Goal: Information Seeking & Learning: Learn about a topic

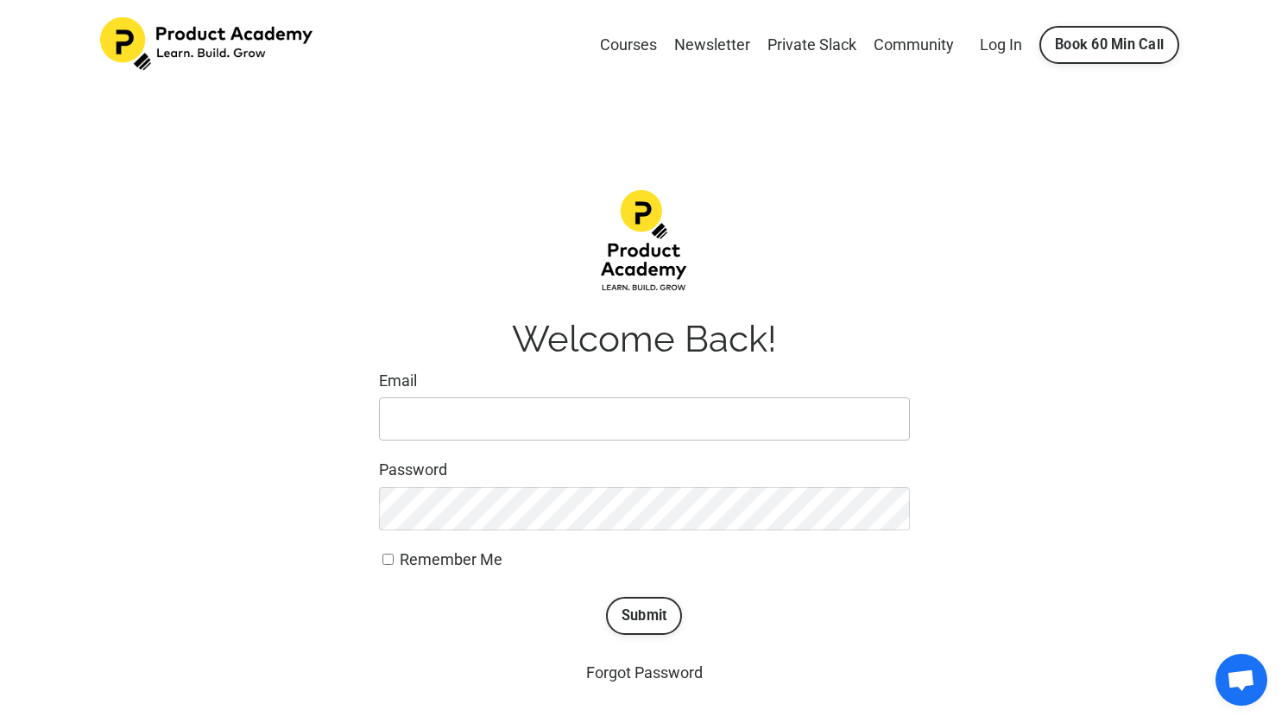
type input "changeandunchange@gmail.com"
click at [458, 557] on span "Remember Me" at bounding box center [451, 559] width 103 height 18
click at [394, 557] on input "Remember Me" at bounding box center [388, 559] width 11 height 11
checkbox input "true"
click at [630, 619] on button "Submit" at bounding box center [644, 616] width 77 height 38
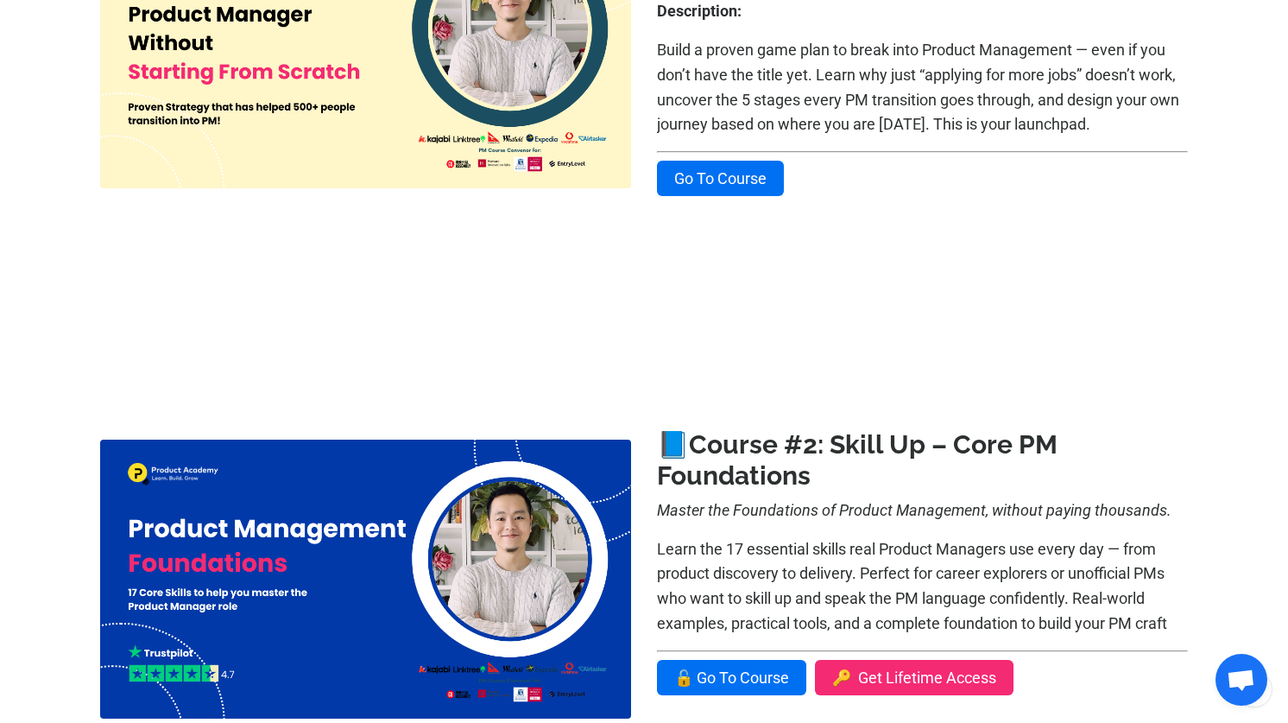
scroll to position [455, 0]
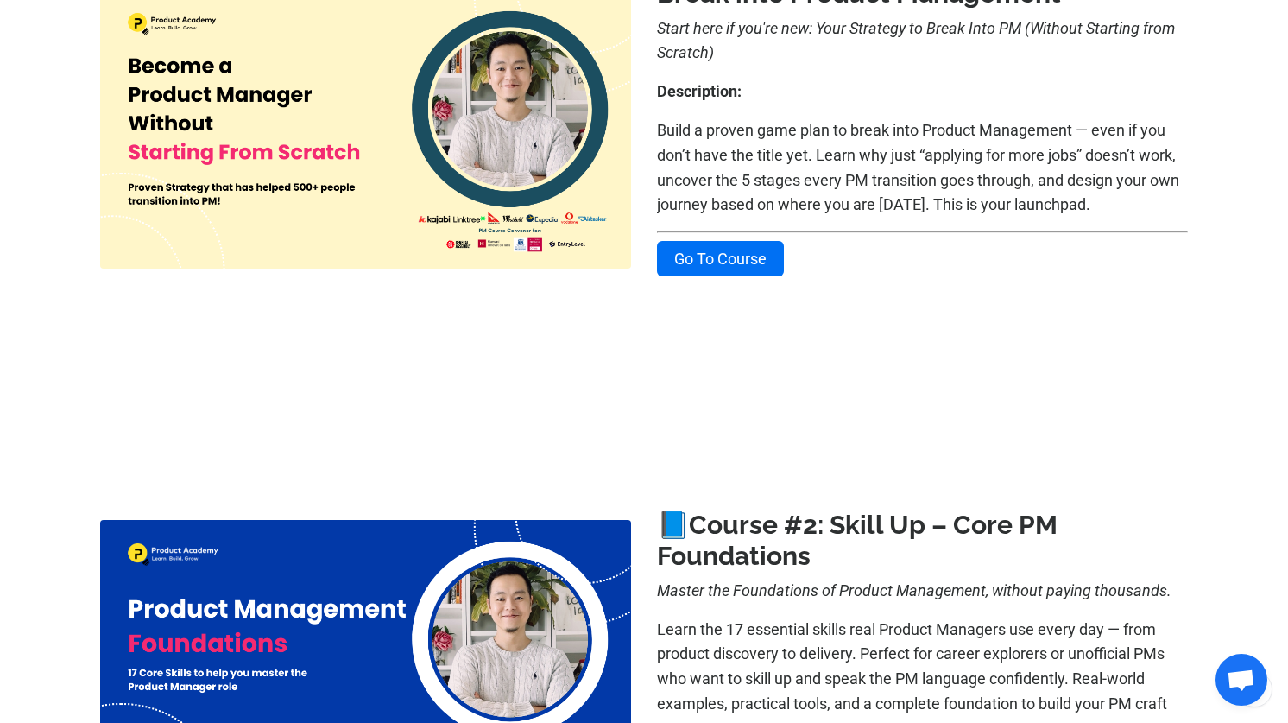
click at [1054, 204] on p "Build a proven game plan to break into Product Management — even if you don’t h…" at bounding box center [922, 167] width 531 height 99
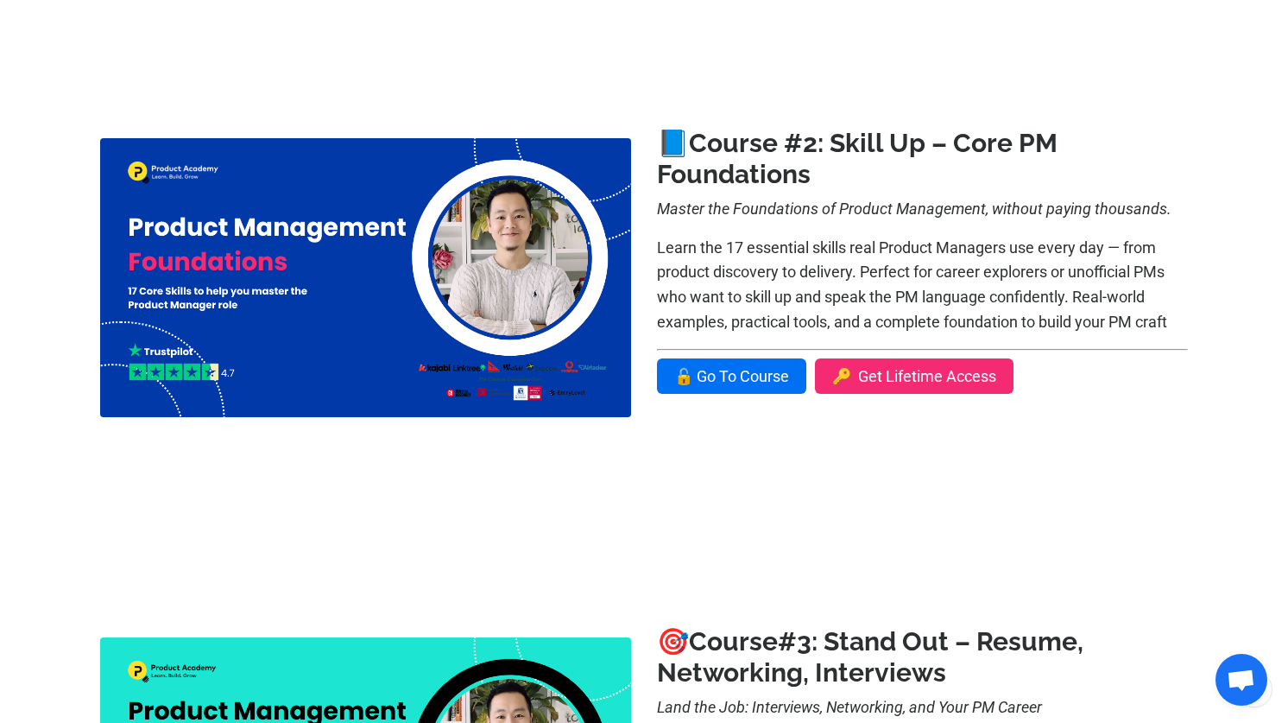
scroll to position [810, 0]
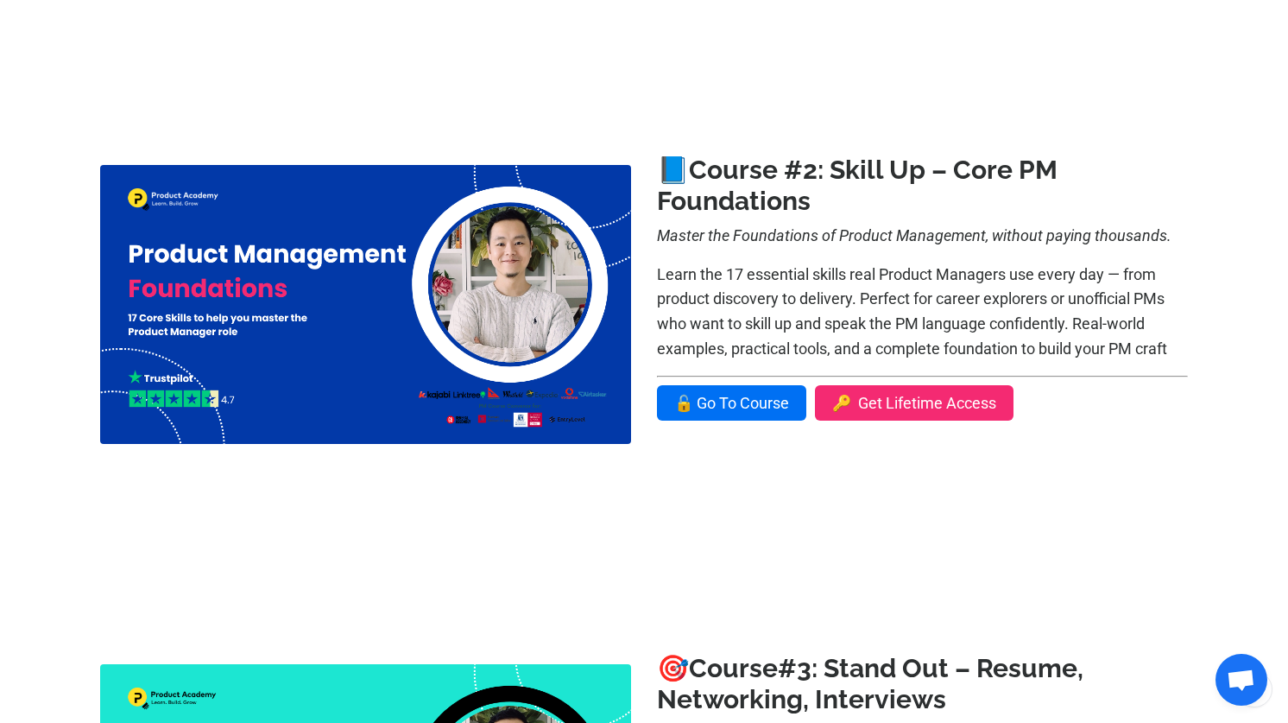
click at [1154, 349] on p "Learn the 17 essential skills real Product Managers use every day — from produc…" at bounding box center [922, 312] width 531 height 99
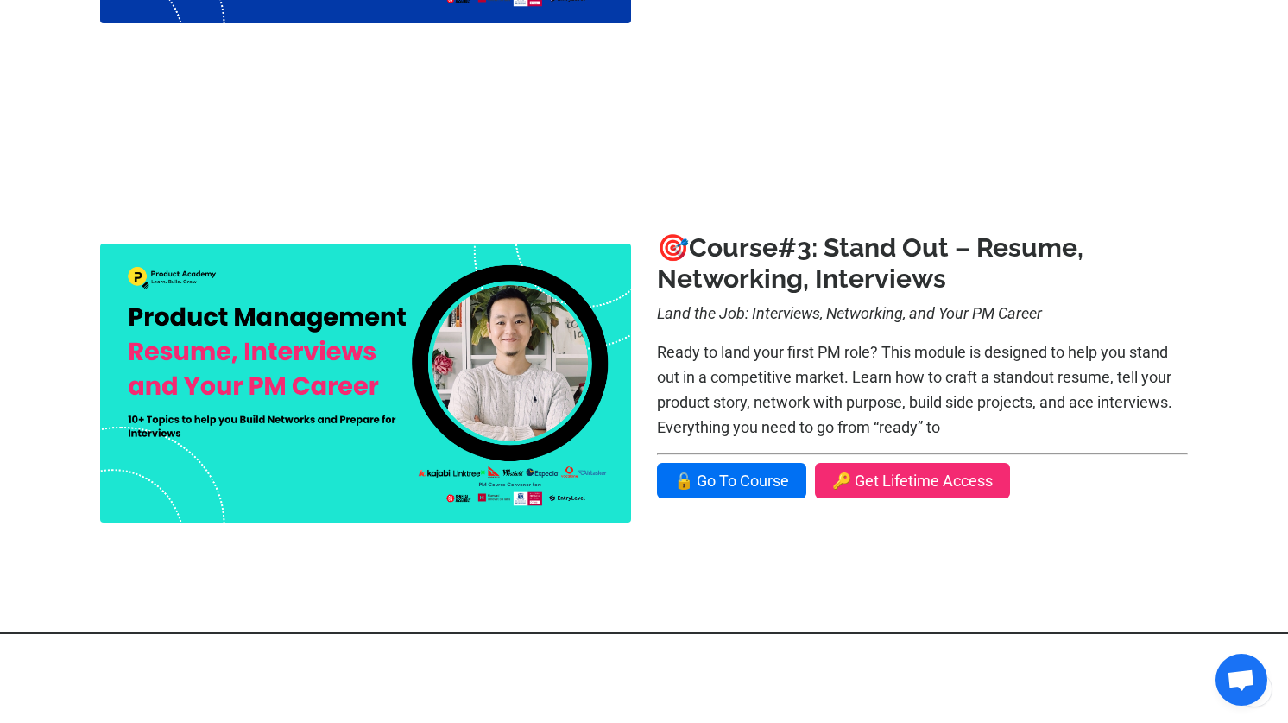
scroll to position [1251, 0]
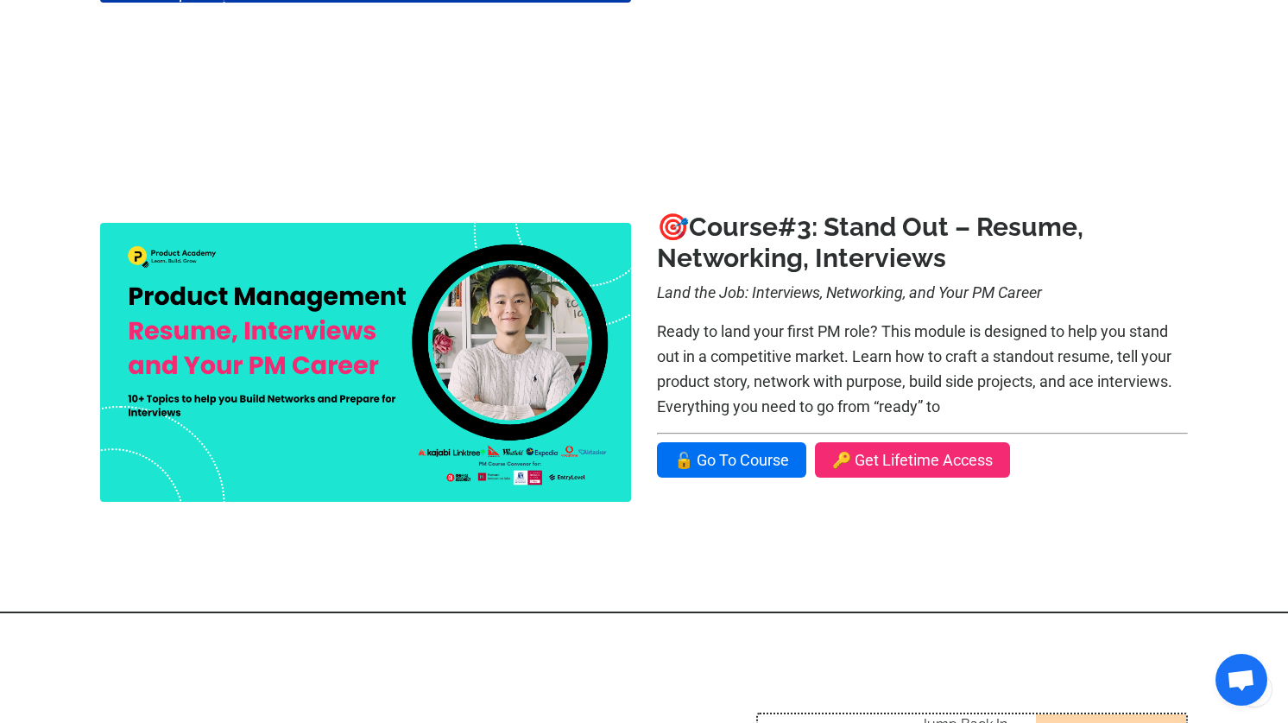
click at [1146, 231] on h3 "🎯 Course #3: Stand Out – Resume, Networking, Interviews" at bounding box center [922, 243] width 531 height 62
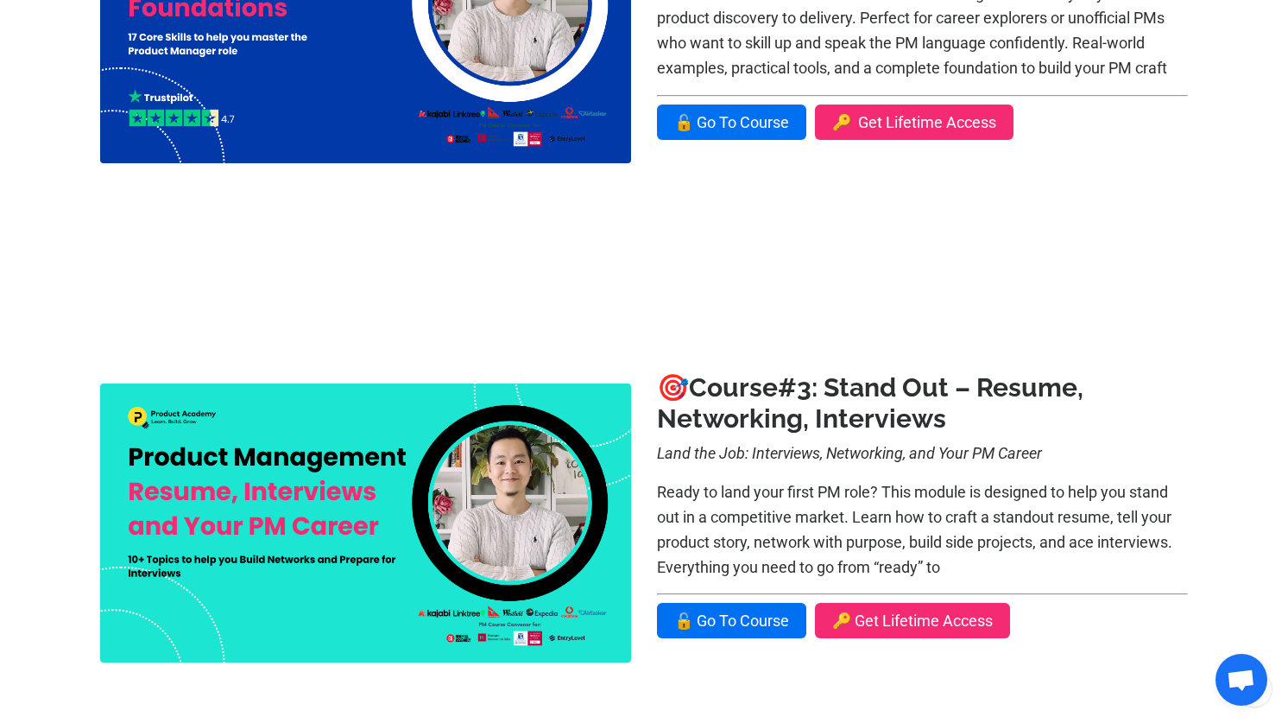
scroll to position [948, 0]
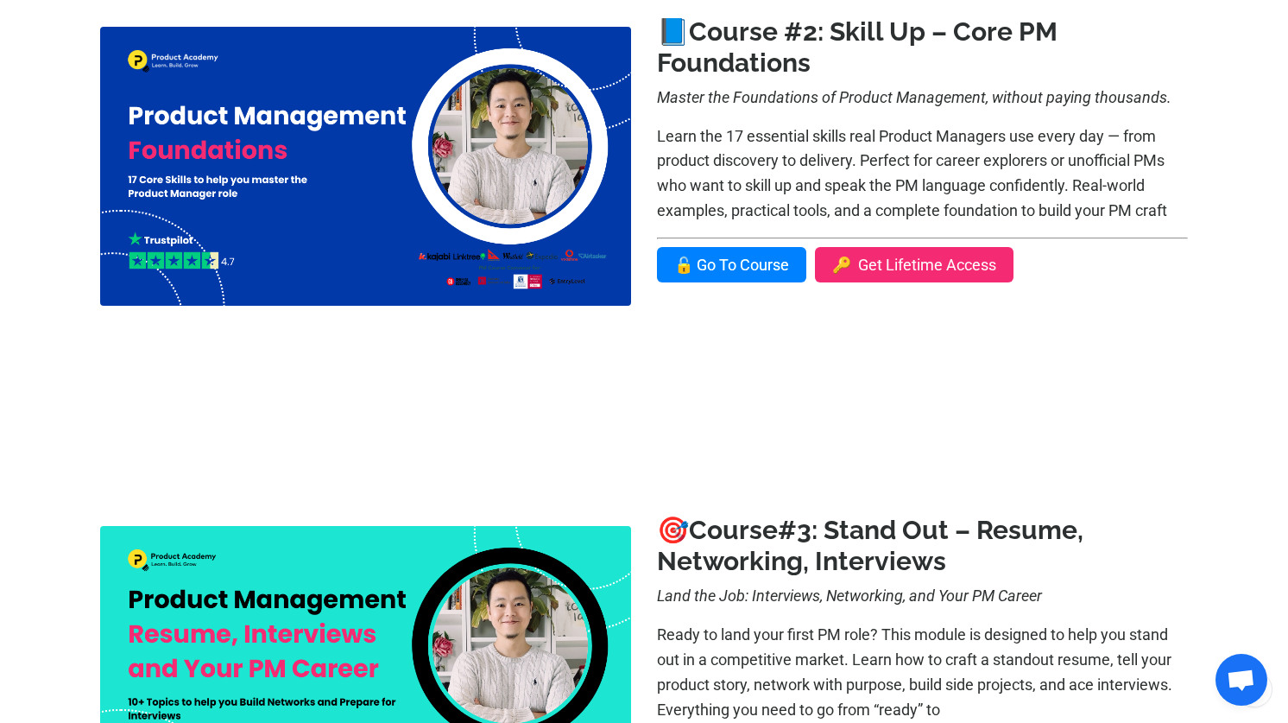
click at [745, 273] on link "🔓 Go To Course" at bounding box center [731, 264] width 149 height 35
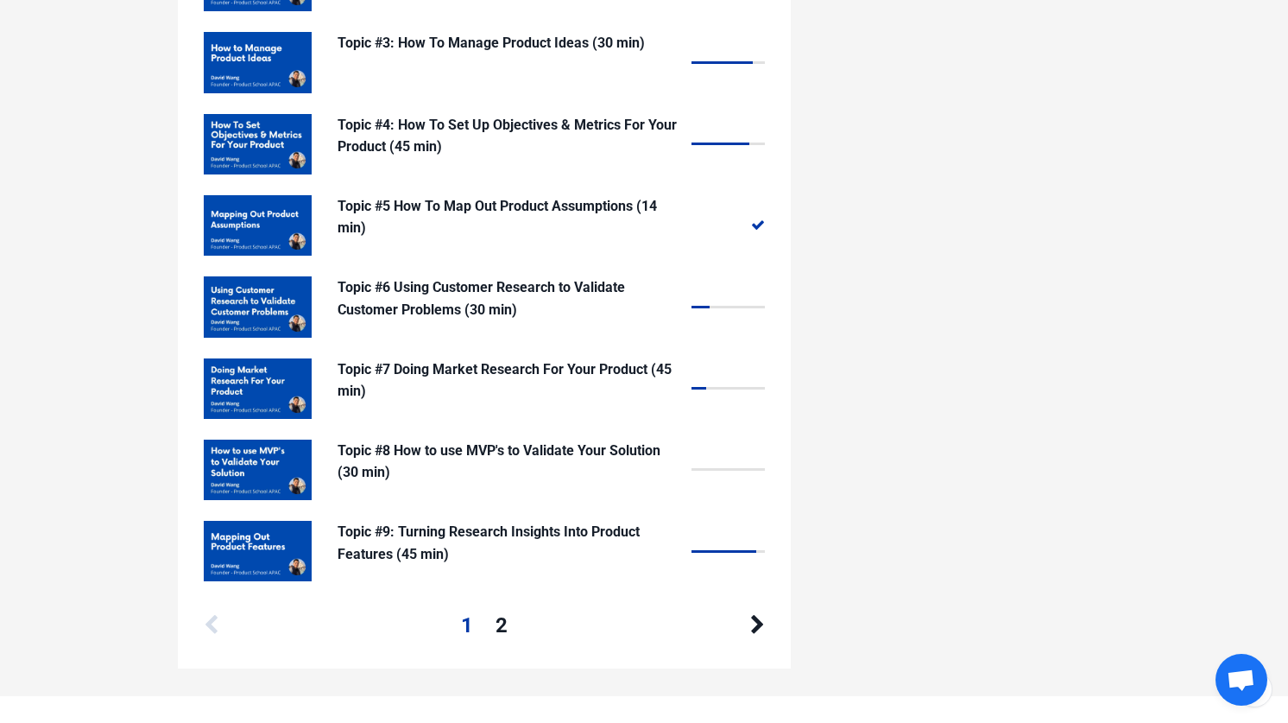
scroll to position [1664, 0]
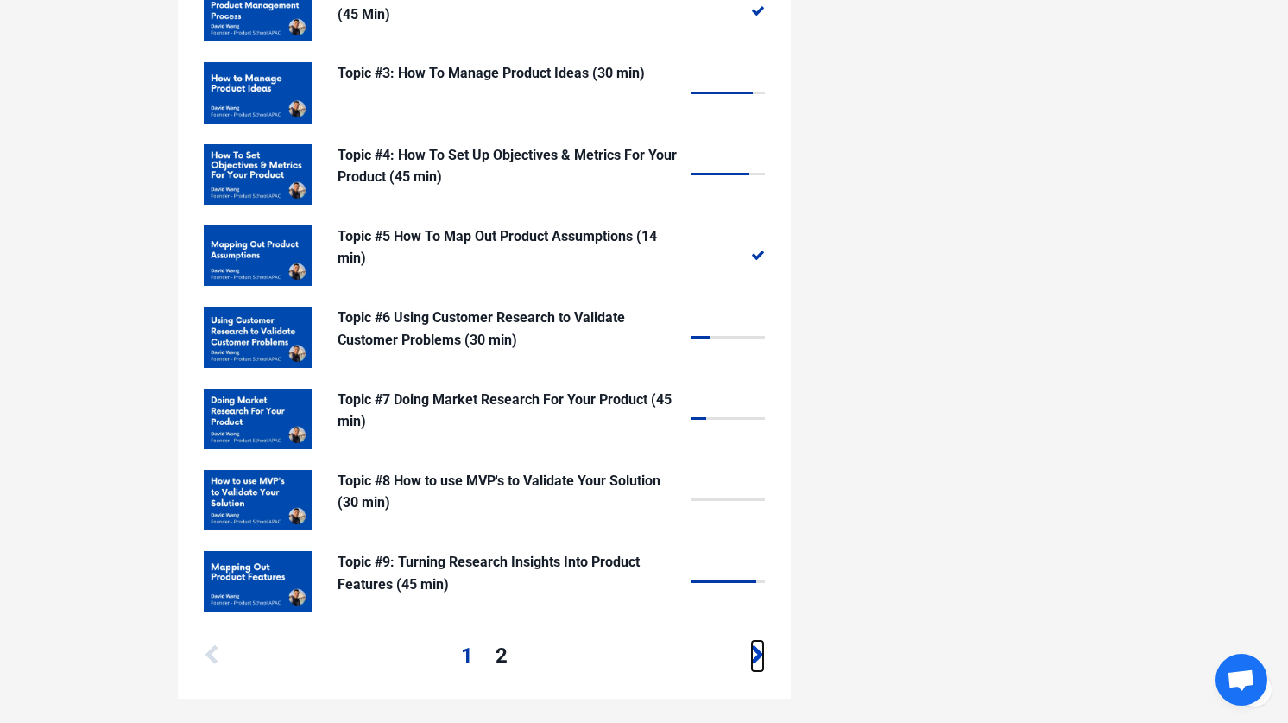
click at [756, 655] on icon at bounding box center [757, 655] width 15 height 21
click at [759, 655] on icon at bounding box center [757, 655] width 15 height 21
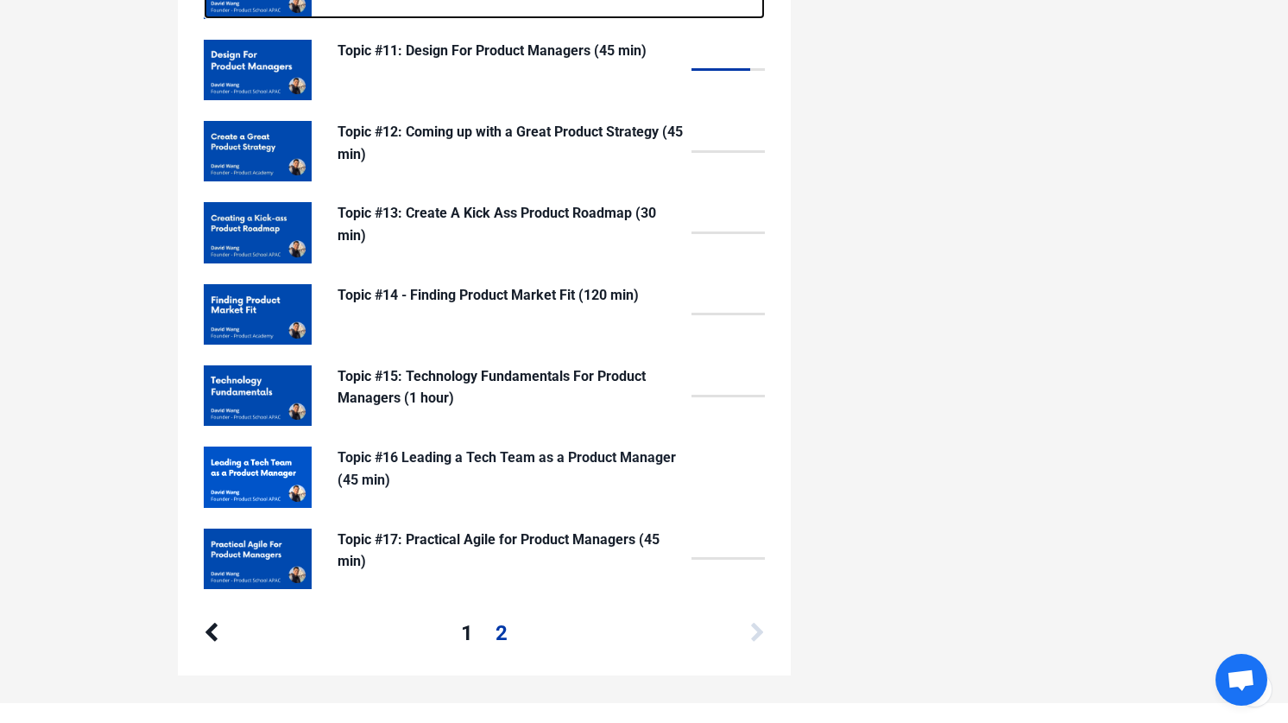
scroll to position [1527, 0]
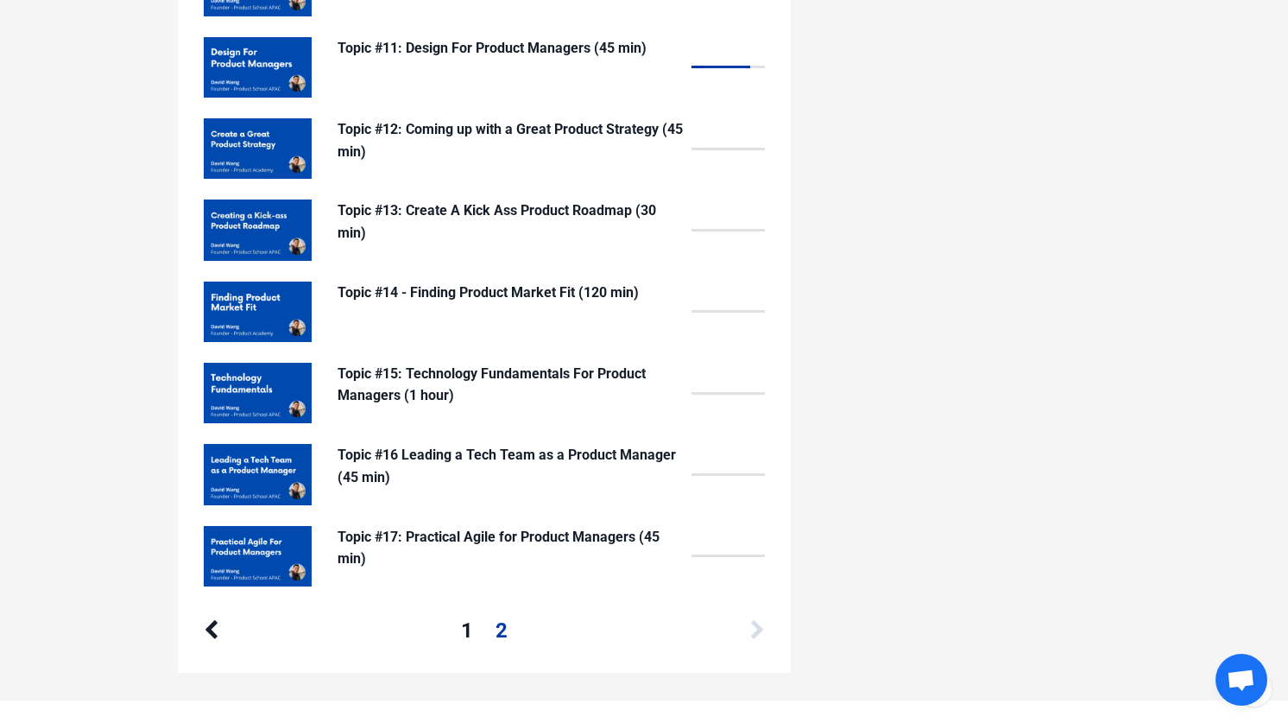
click at [756, 627] on icon at bounding box center [757, 630] width 15 height 21
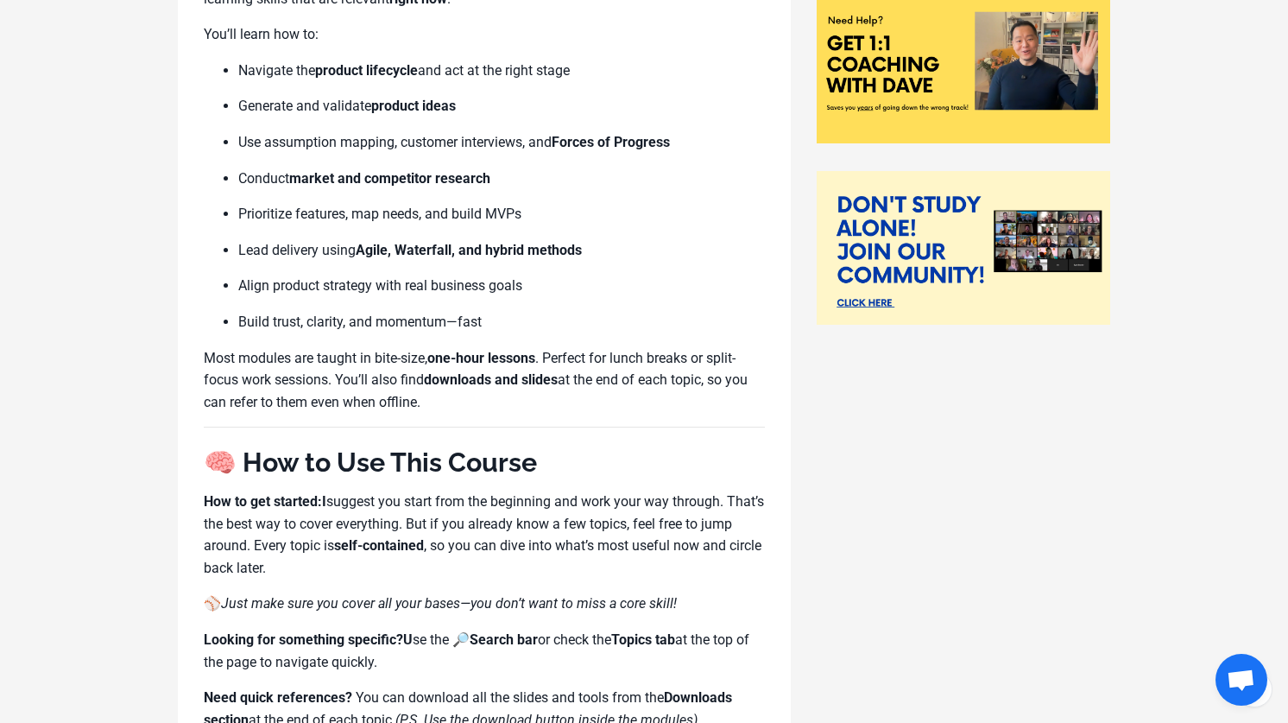
scroll to position [0, 0]
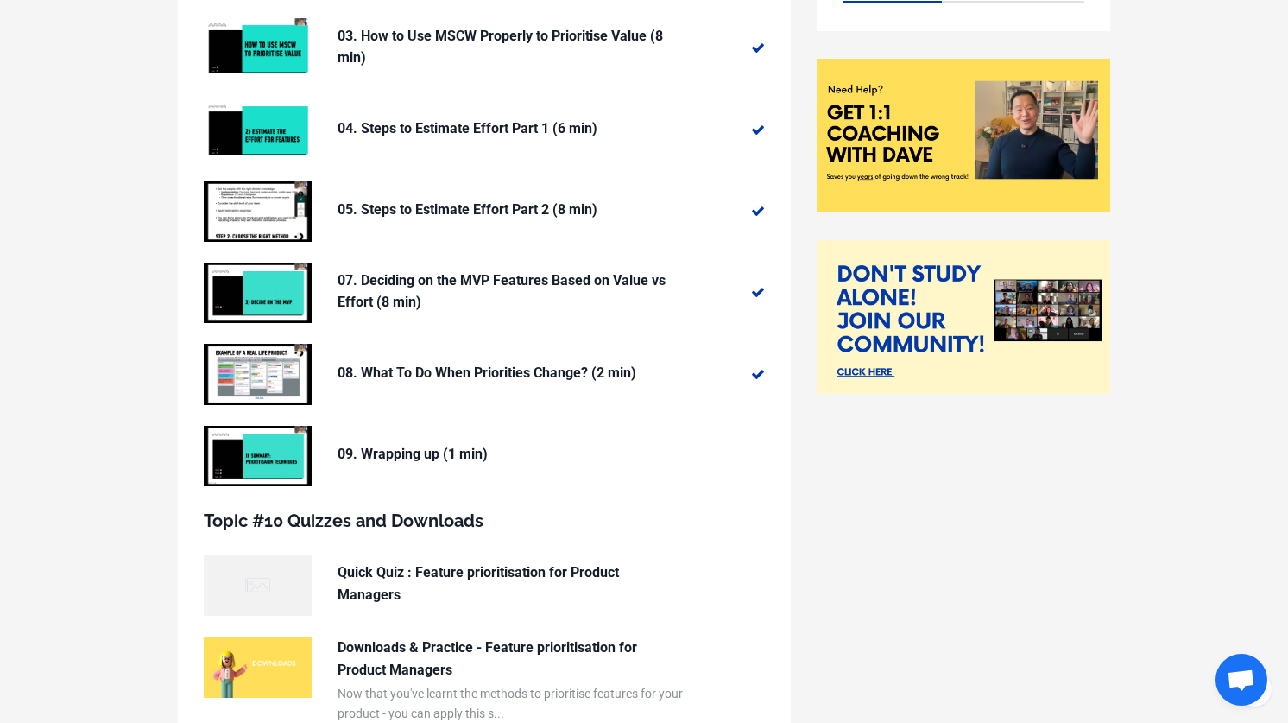
scroll to position [396, 0]
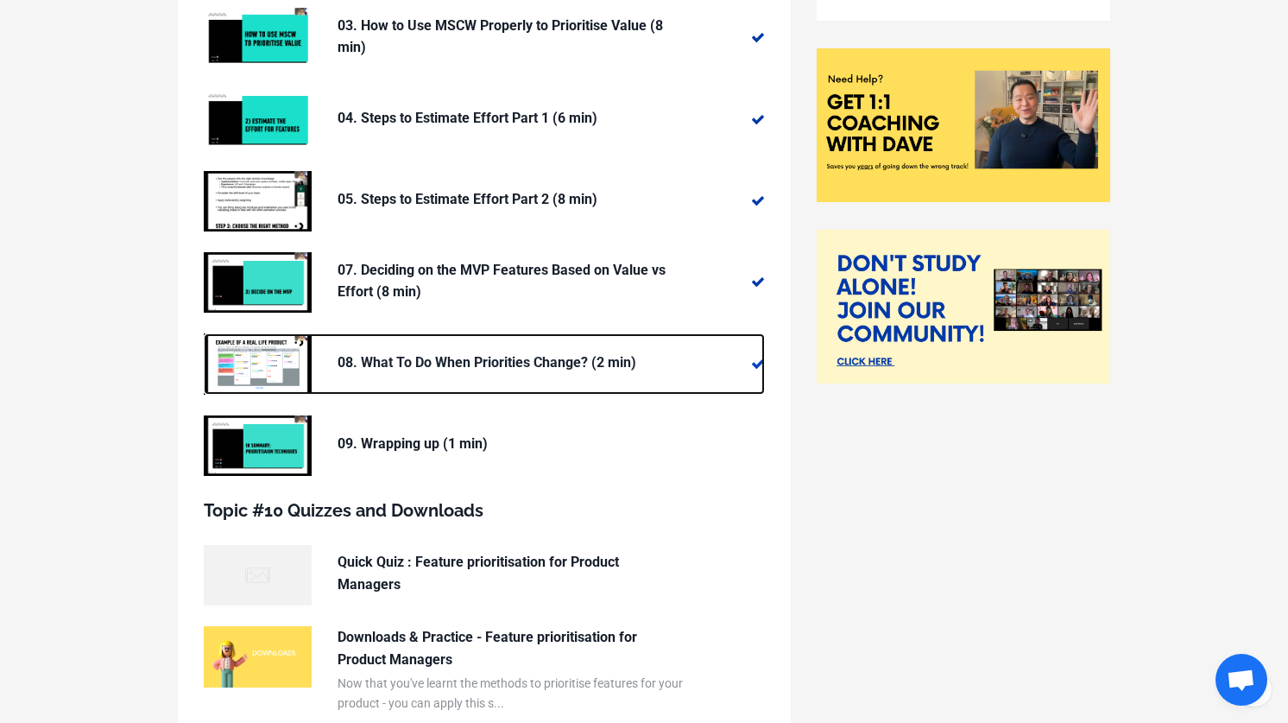
click at [555, 381] on div "08. What To Do When Priorities Change? (2 min)" at bounding box center [510, 363] width 345 height 60
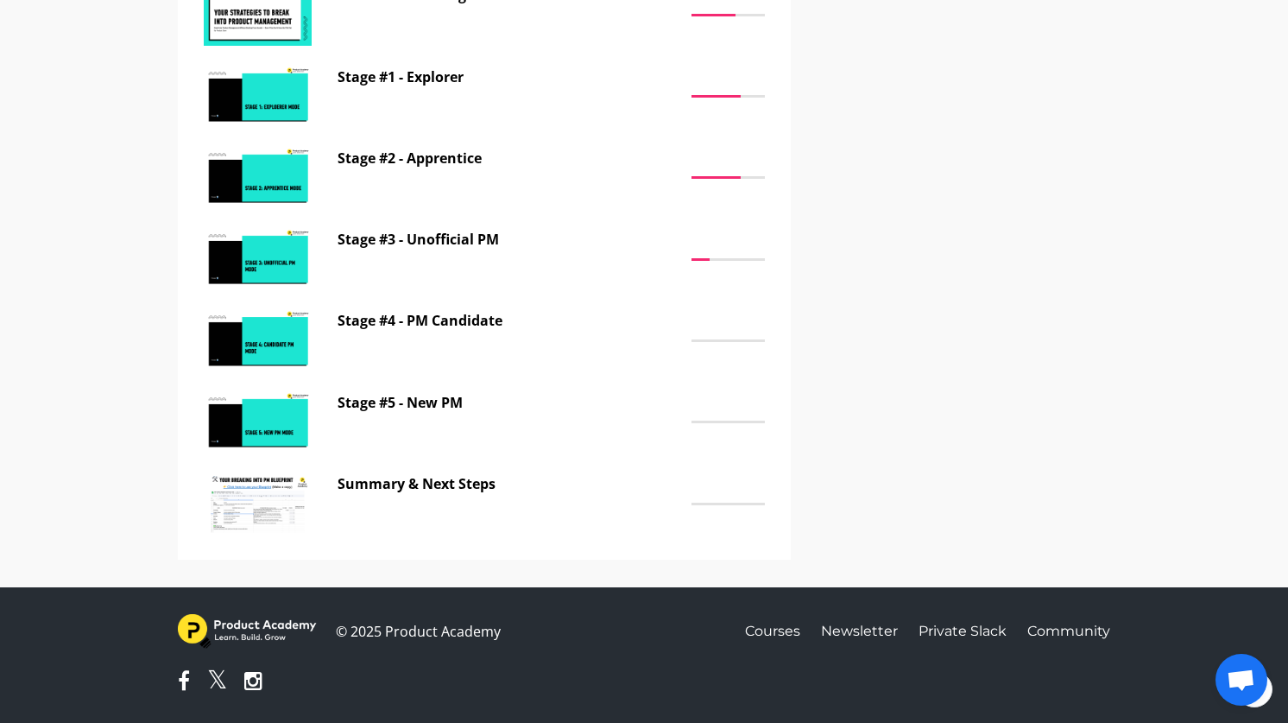
scroll to position [1503, 0]
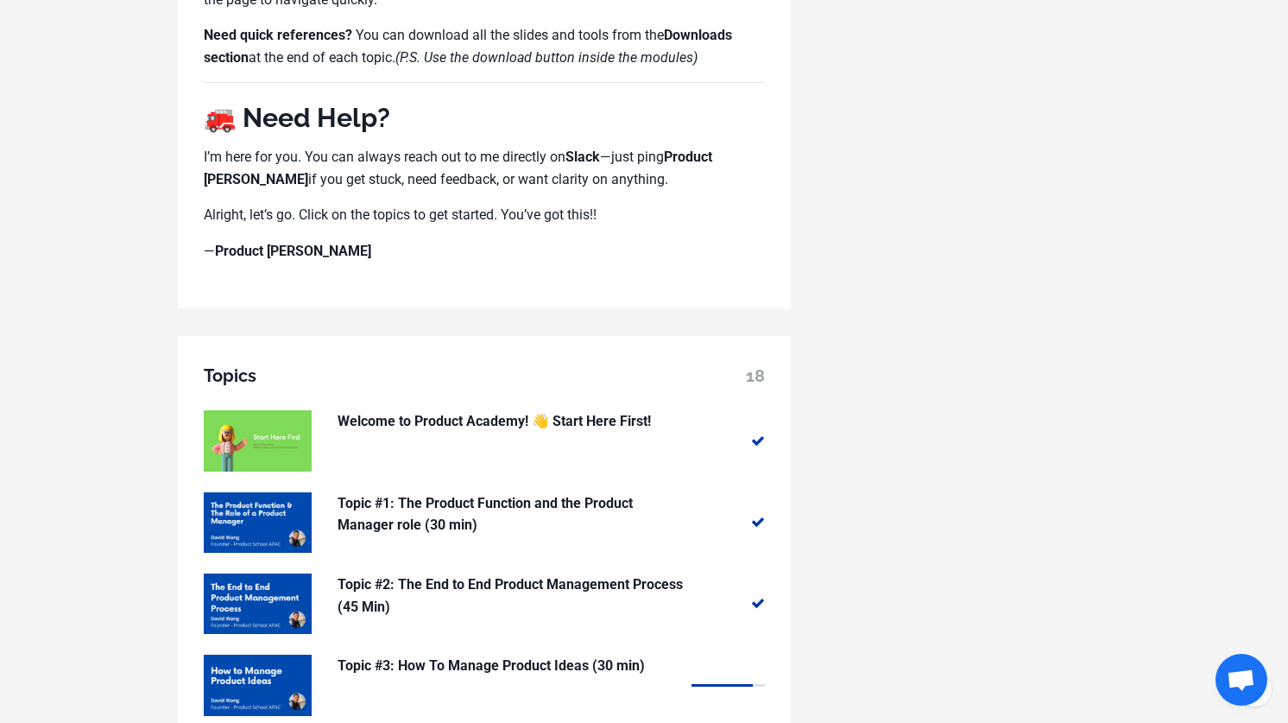
scroll to position [1096, 0]
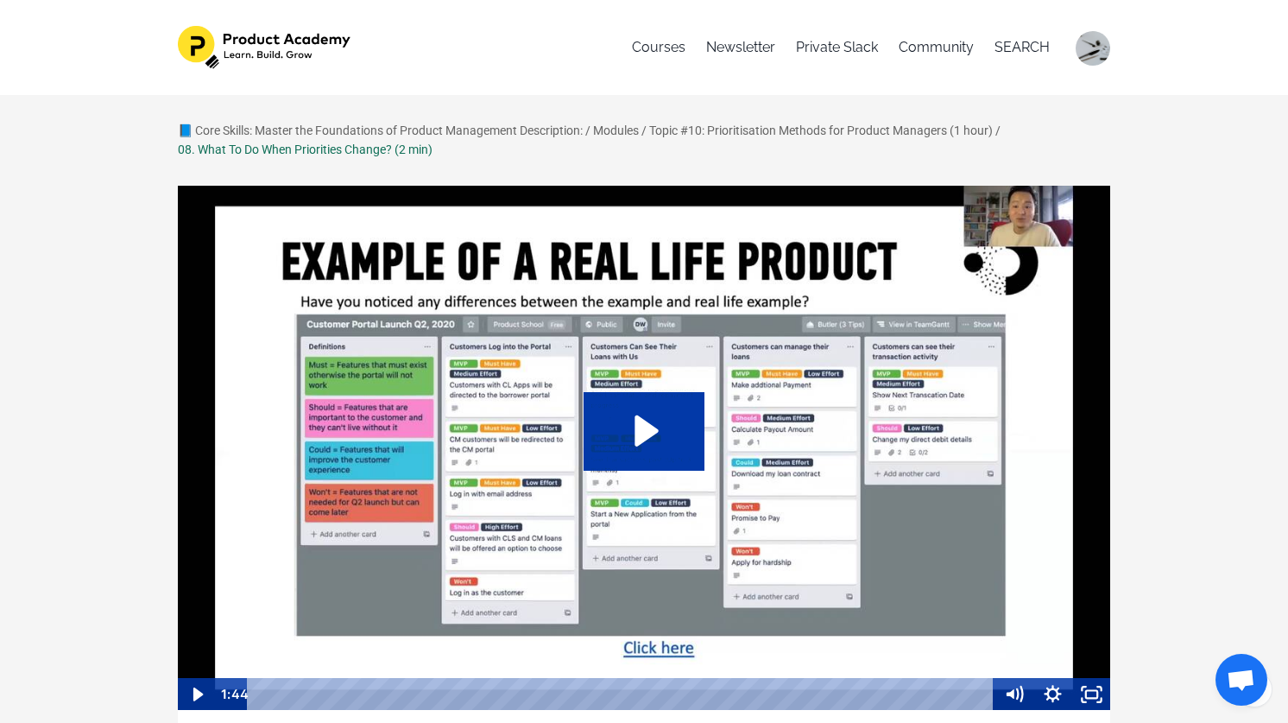
click at [673, 434] on icon "Play Video: sites/127338/video/eDNcka9KTSu18oE4jPdP_08._Wrapping_up.mp4" at bounding box center [645, 431] width 122 height 78
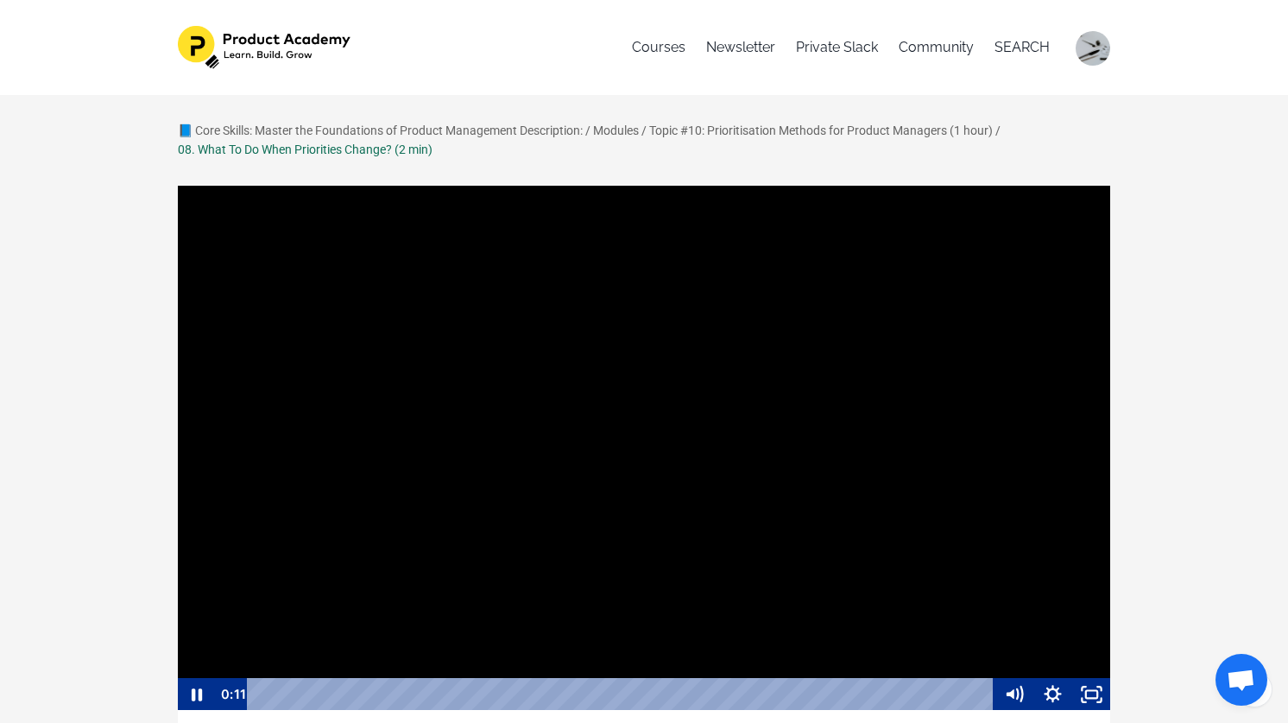
scroll to position [59, 0]
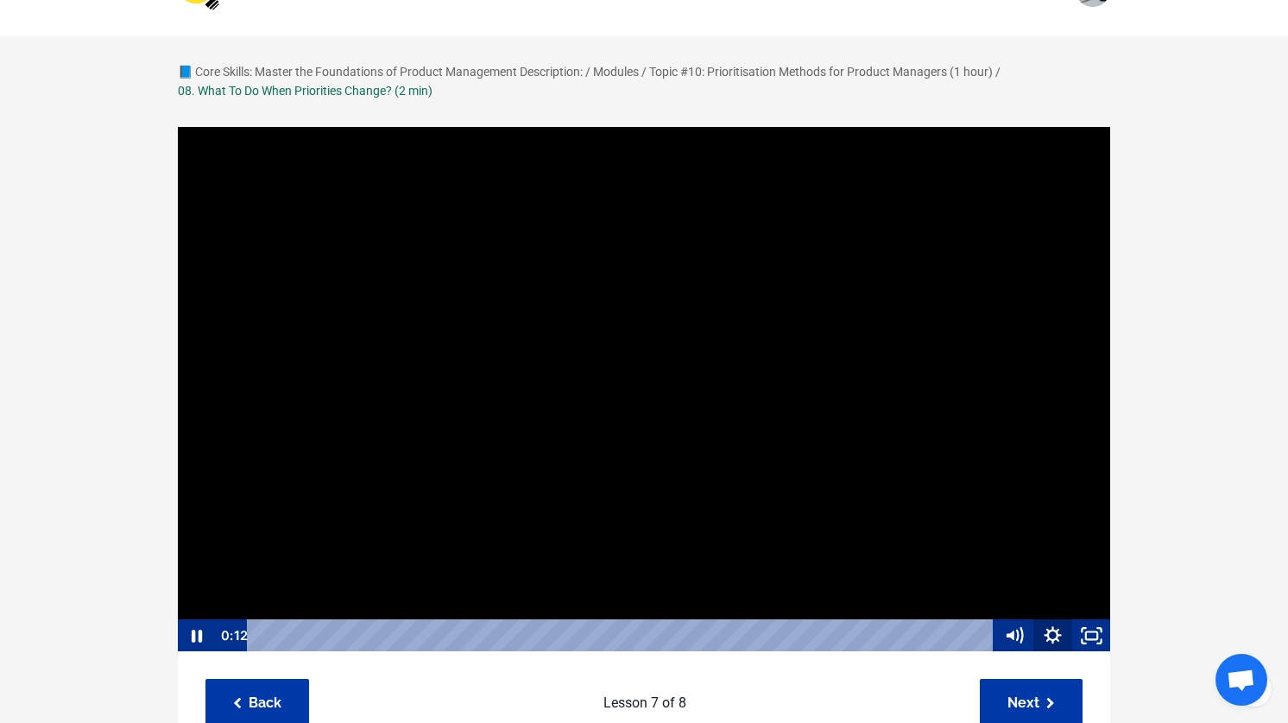
click at [1052, 636] on icon "Show settings menu" at bounding box center [1053, 635] width 39 height 33
click at [1067, 567] on span "1x" at bounding box center [1068, 570] width 68 height 33
click at [1008, 567] on label "2x" at bounding box center [1033, 571] width 155 height 34
click at [957, 554] on input "2x" at bounding box center [956, 554] width 1 height 1
radio input "true"
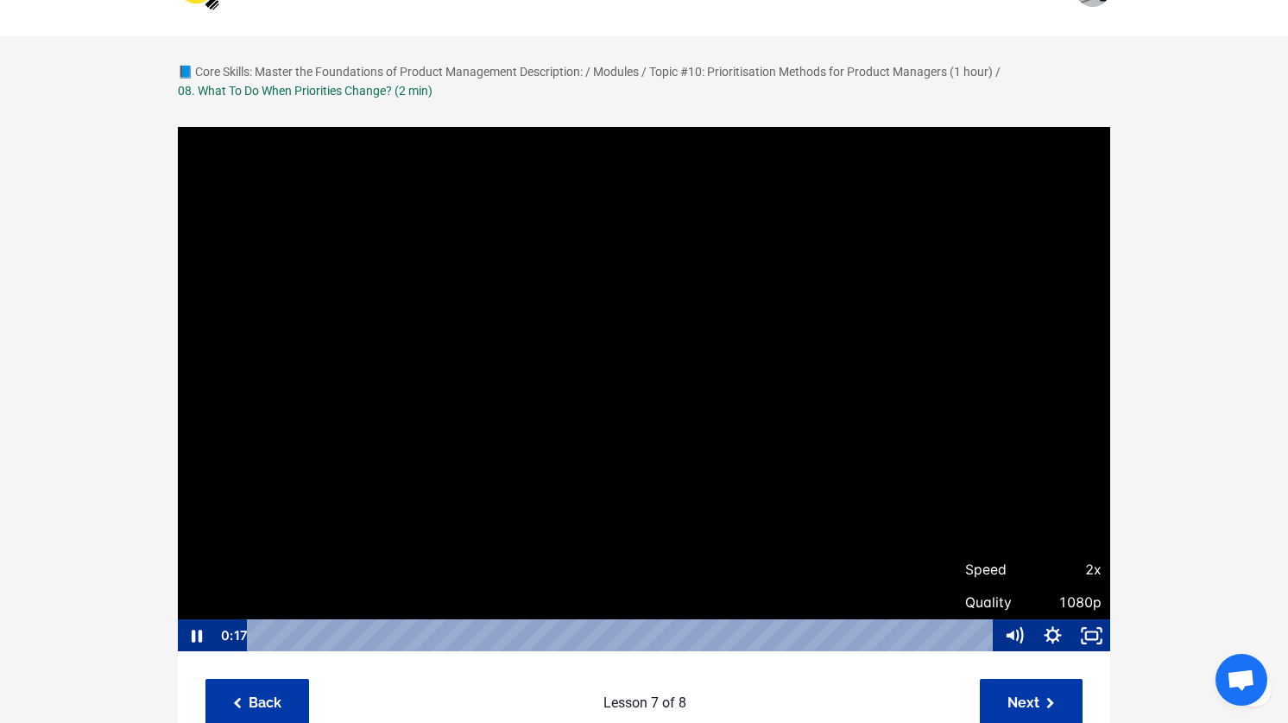
click at [1081, 567] on span "2x" at bounding box center [1068, 570] width 68 height 33
click at [1054, 504] on label "1.5x" at bounding box center [1033, 504] width 155 height 34
click at [957, 488] on input "1.5x" at bounding box center [956, 487] width 1 height 1
radio input "true"
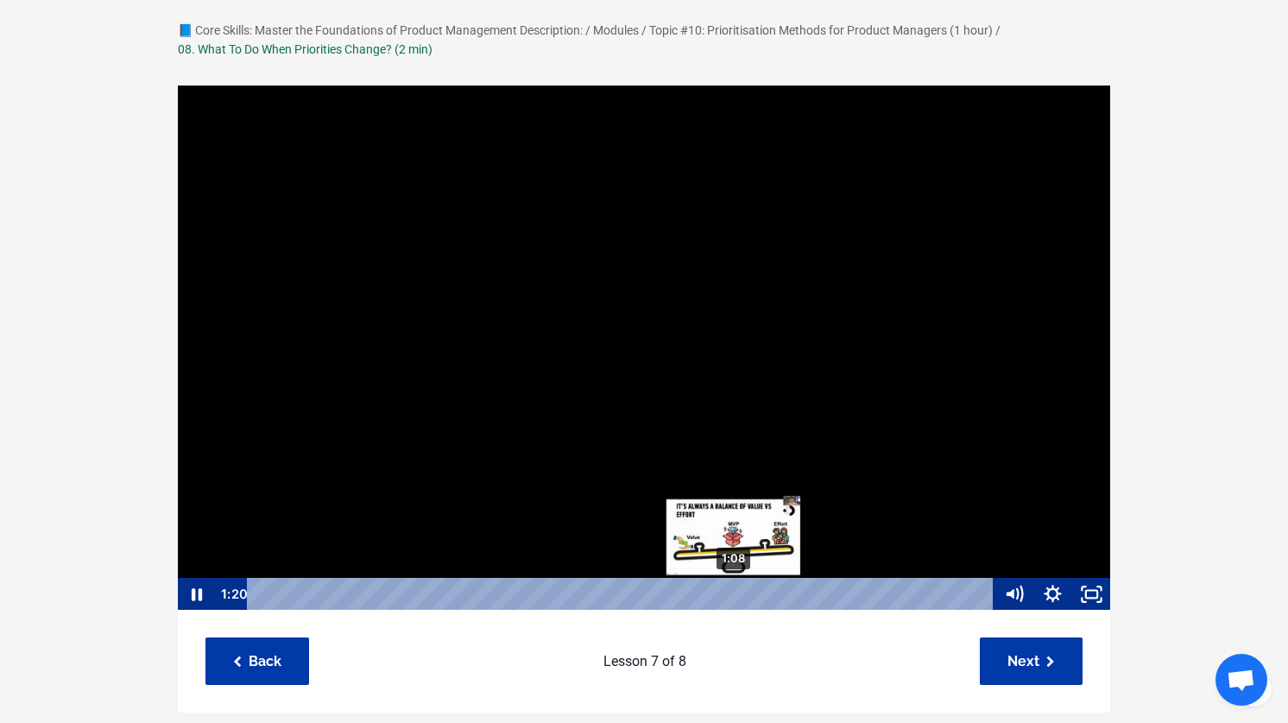
scroll to position [1, 0]
click at [731, 593] on div "1:08" at bounding box center [624, 593] width 724 height 33
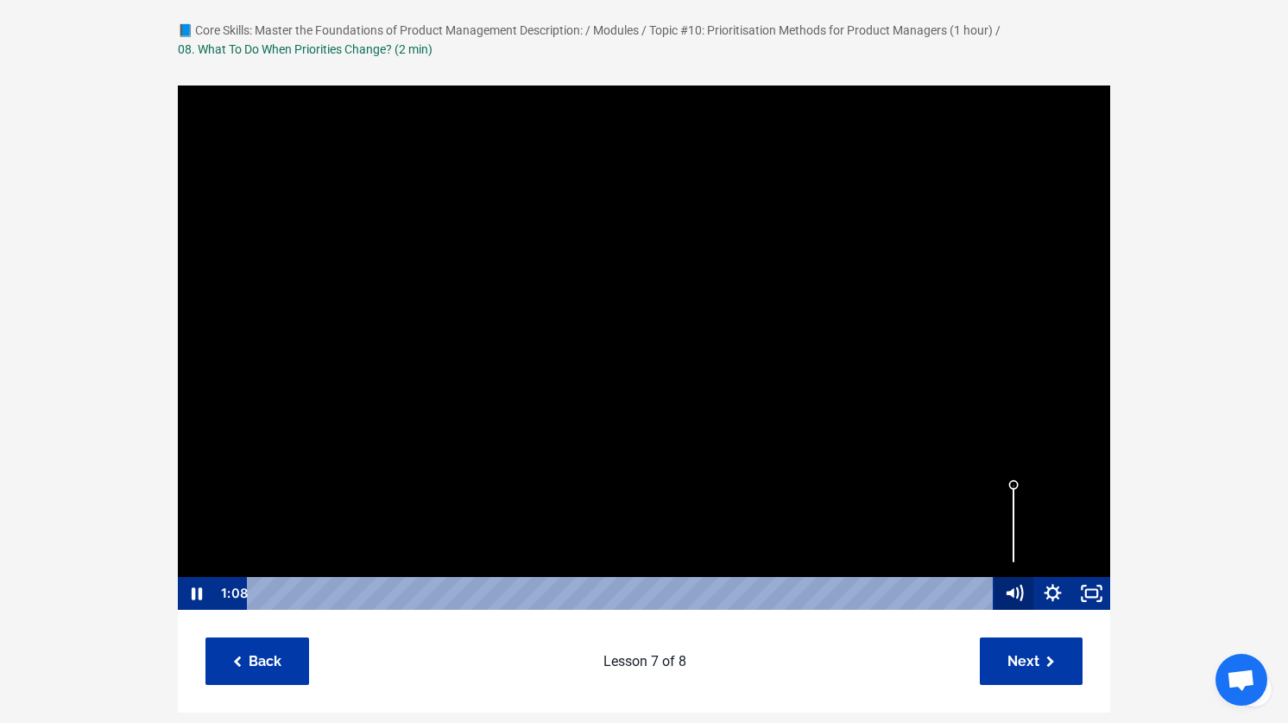
click at [1020, 592] on icon "Mute" at bounding box center [1019, 593] width 5 height 5
click at [1020, 592] on icon "Unmute" at bounding box center [1023, 593] width 6 height 6
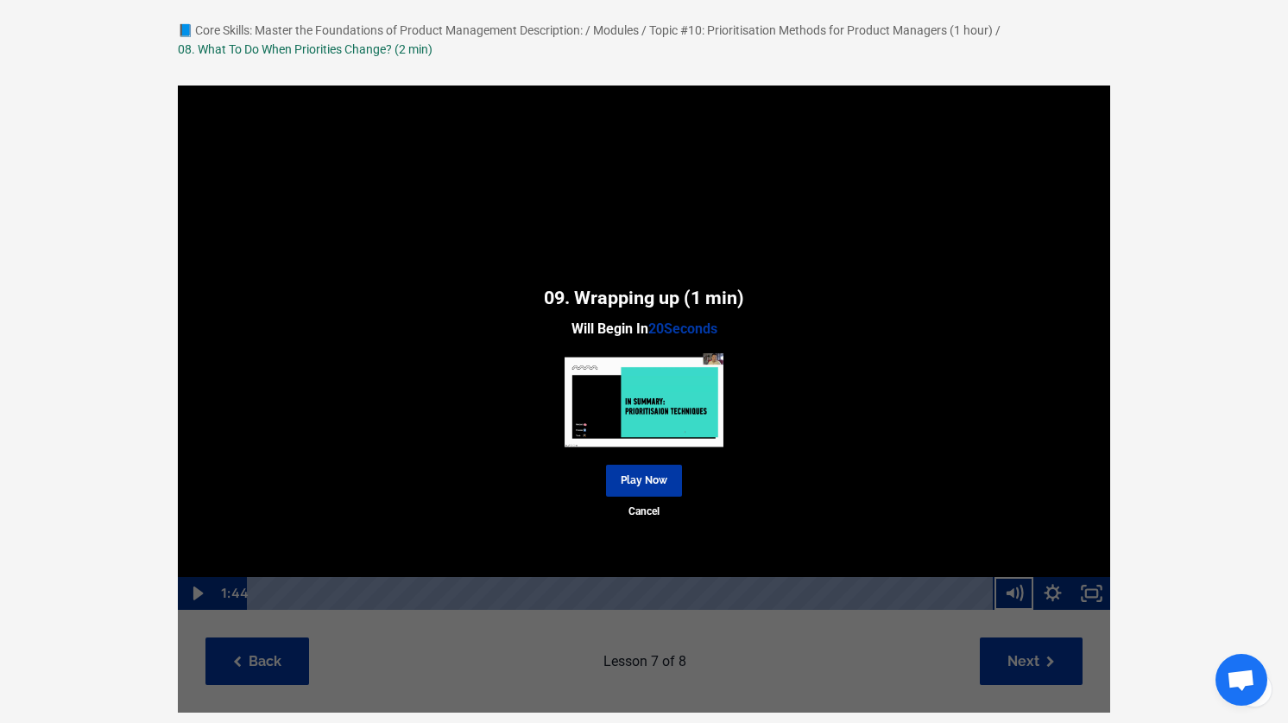
click at [882, 594] on div "09. Wrapping up (1 min) Will Begin In 20 Seconds Play Now Cancel" at bounding box center [644, 399] width 933 height 628
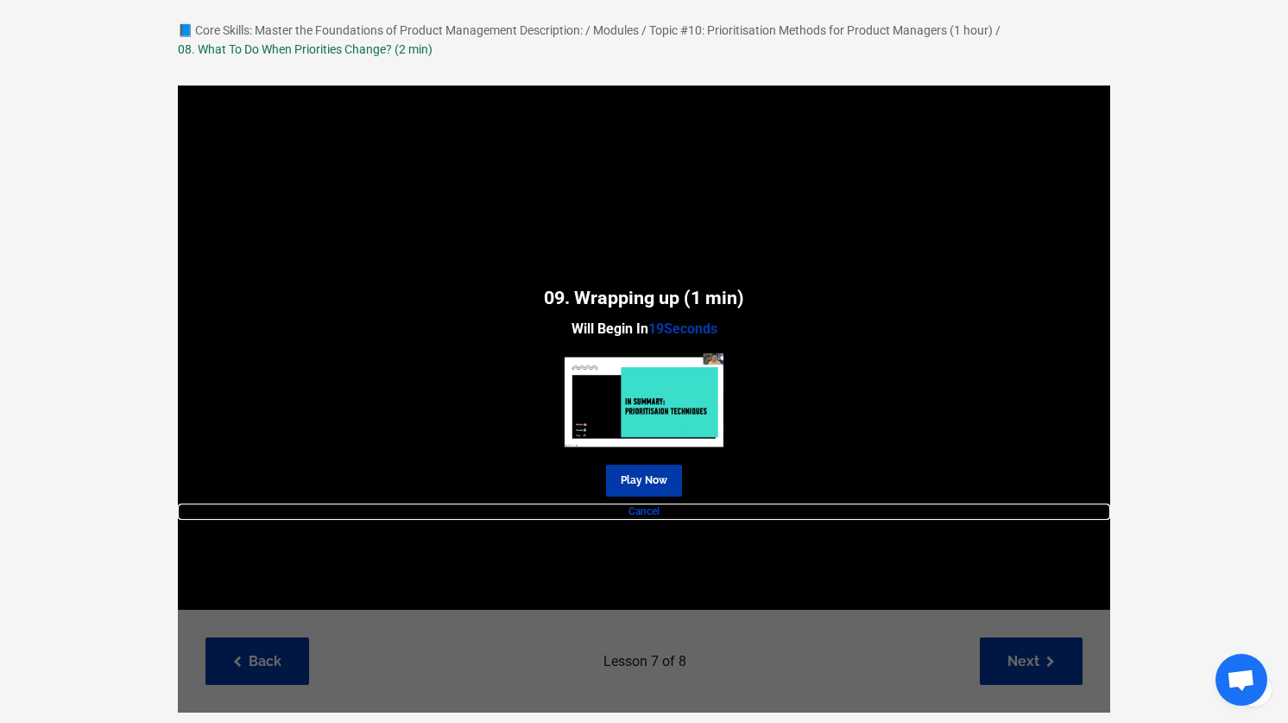
click at [649, 513] on link "Cancel" at bounding box center [644, 511] width 933 height 16
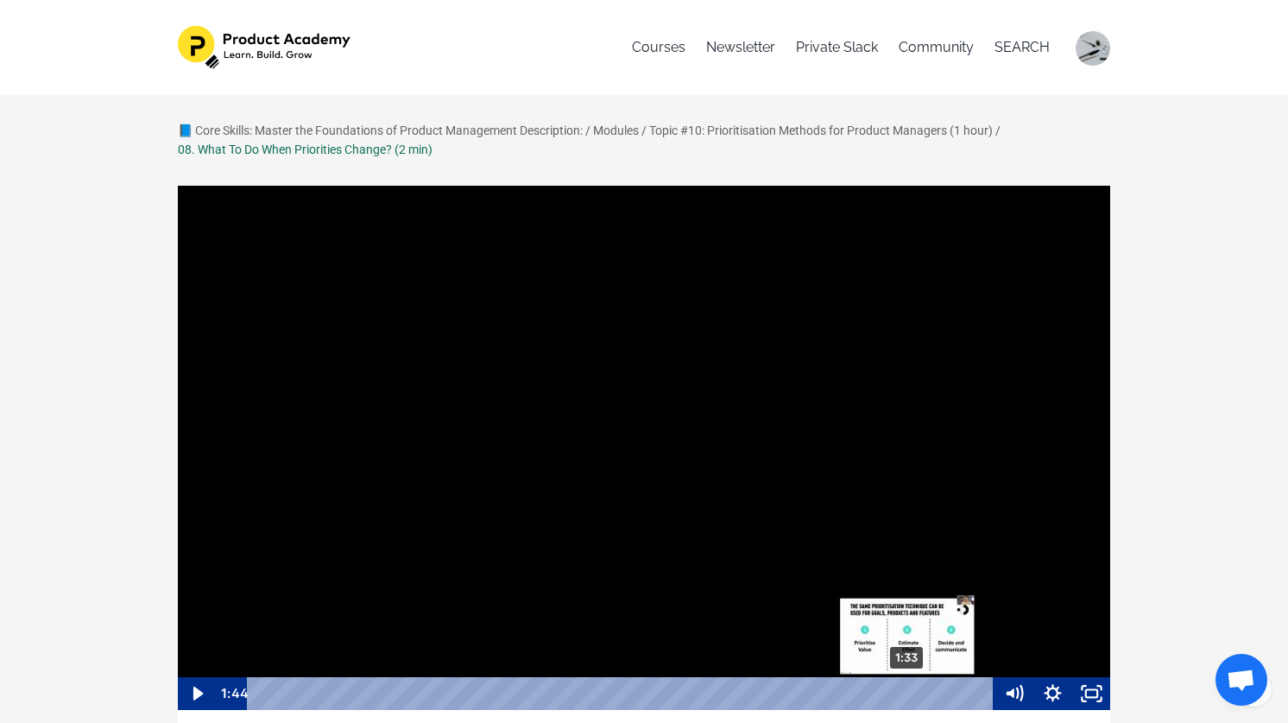
click at [906, 693] on div "1:33" at bounding box center [624, 693] width 724 height 33
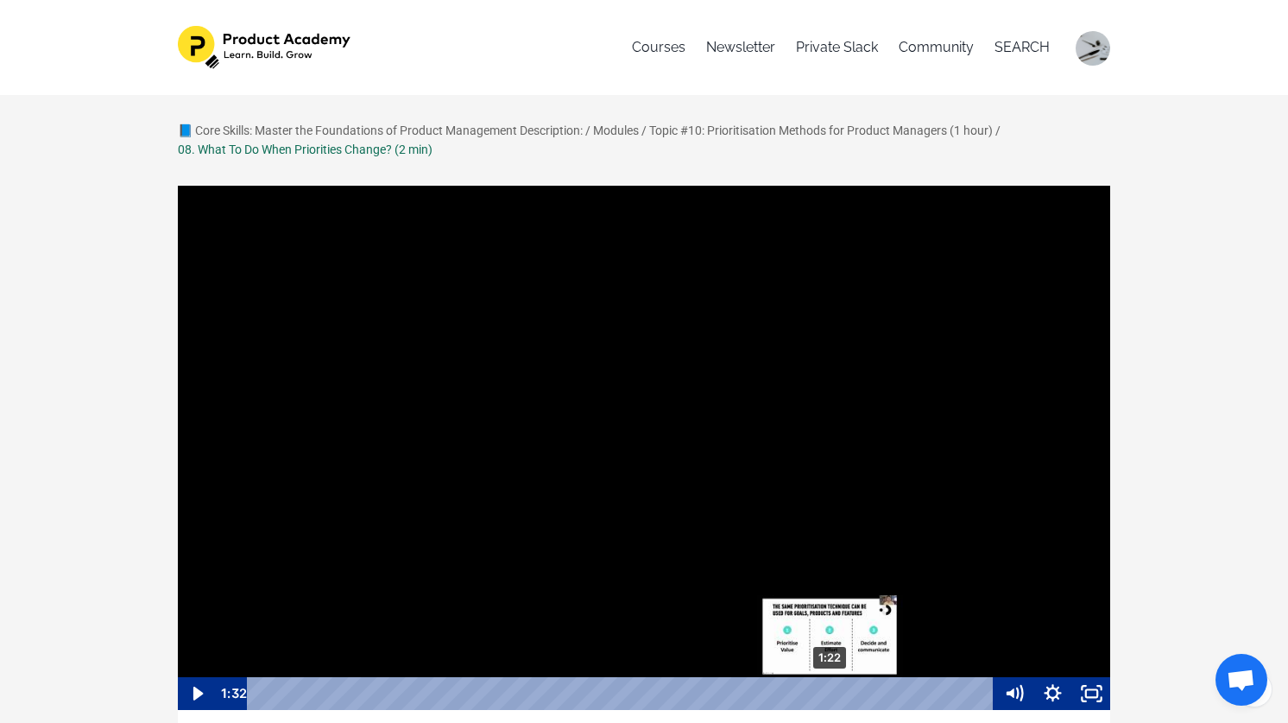
click at [825, 689] on div "1:22" at bounding box center [624, 693] width 724 height 33
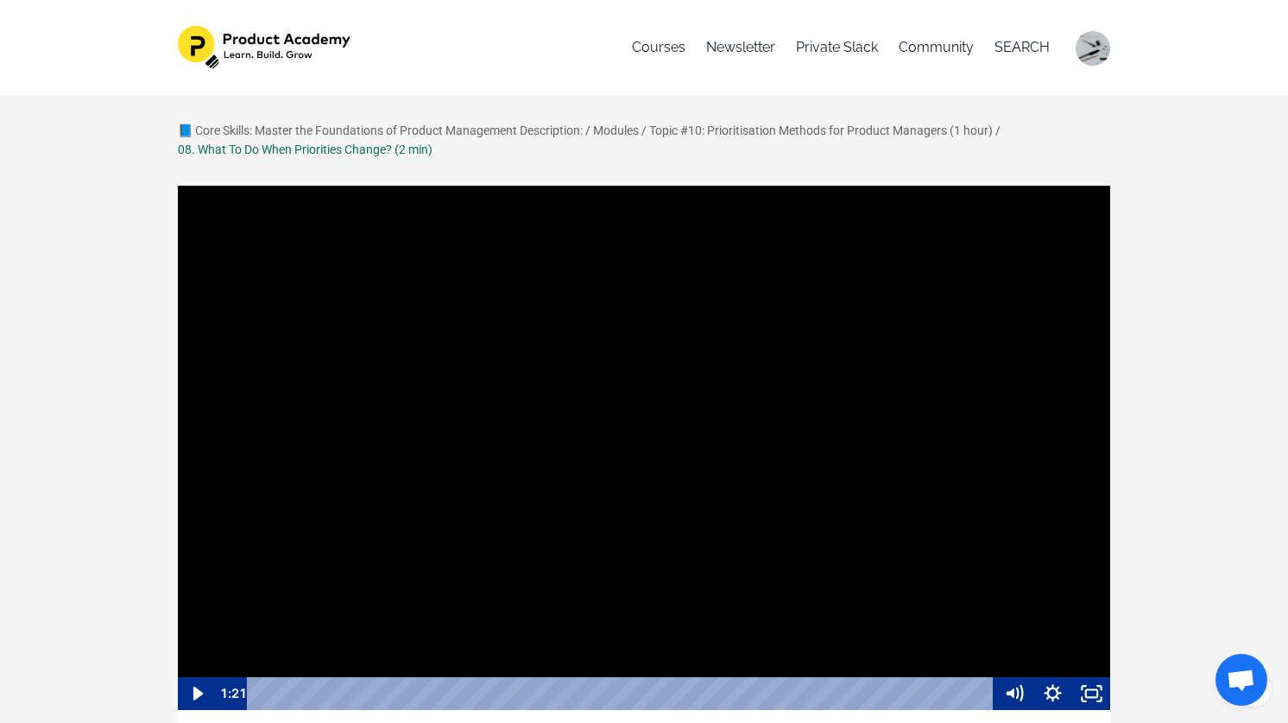
click at [825, 579] on div at bounding box center [644, 447] width 934 height 527
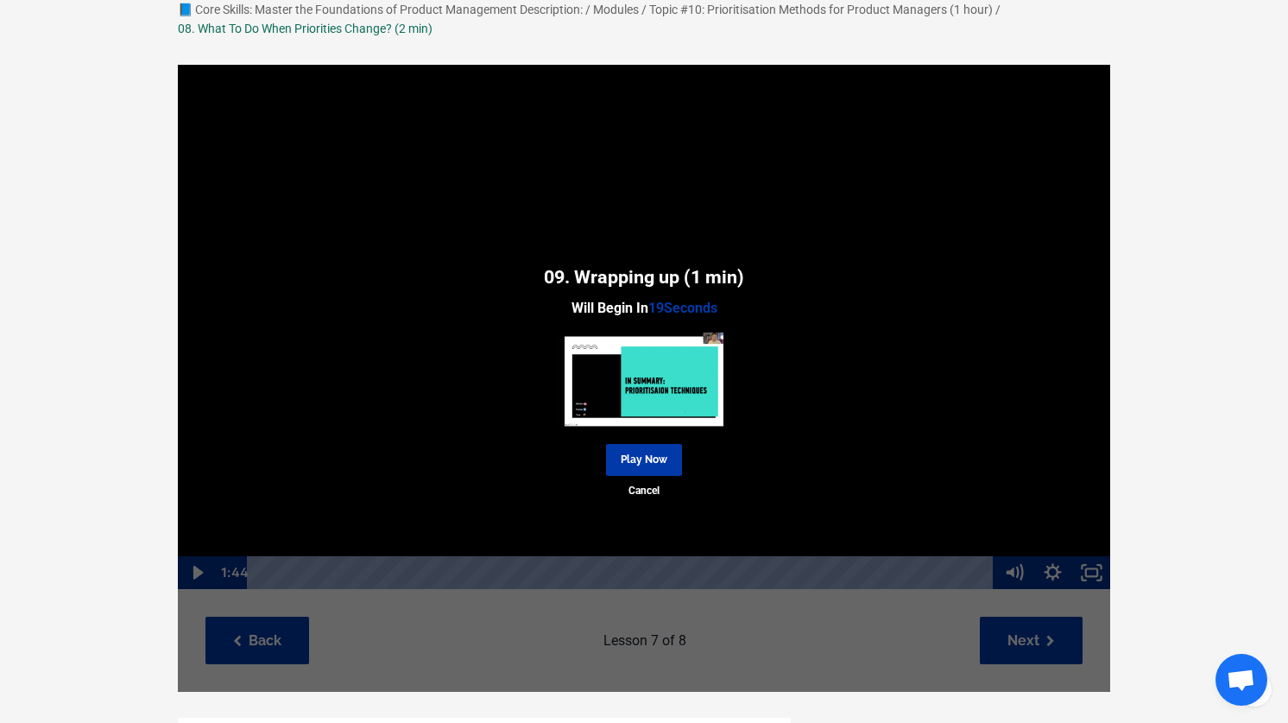
scroll to position [99, 0]
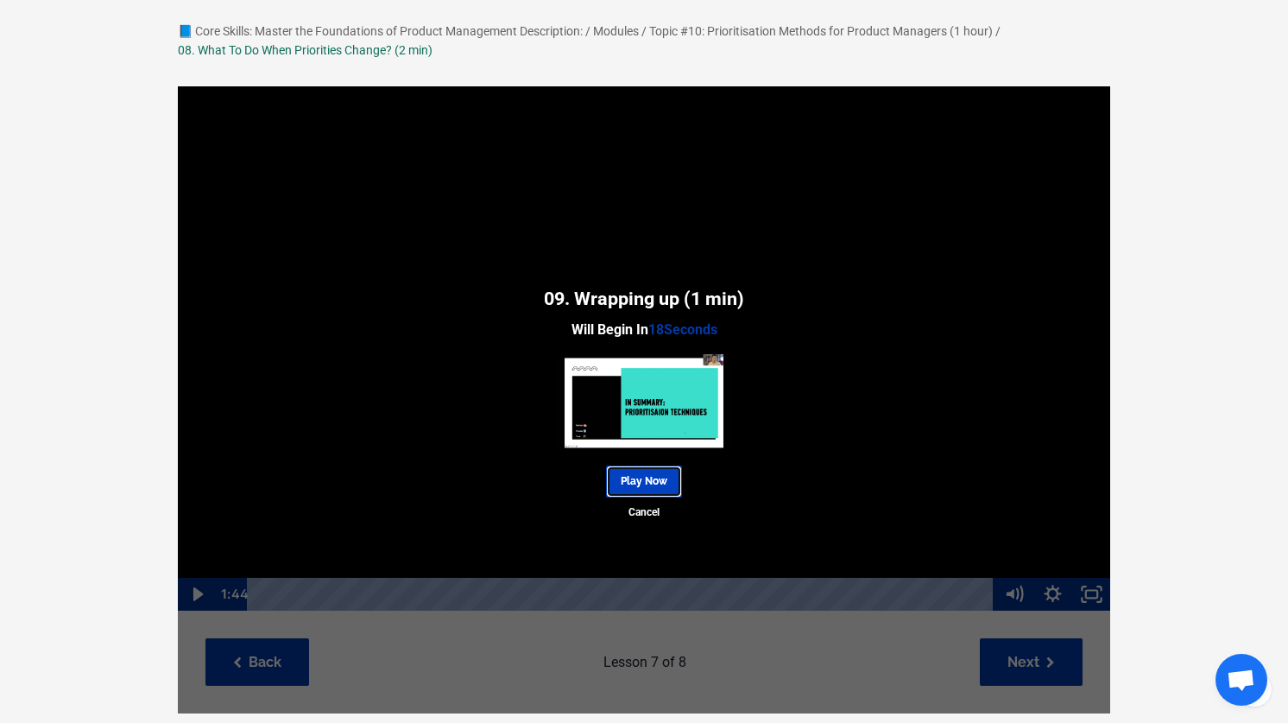
click at [637, 481] on link "Play Now" at bounding box center [644, 481] width 76 height 32
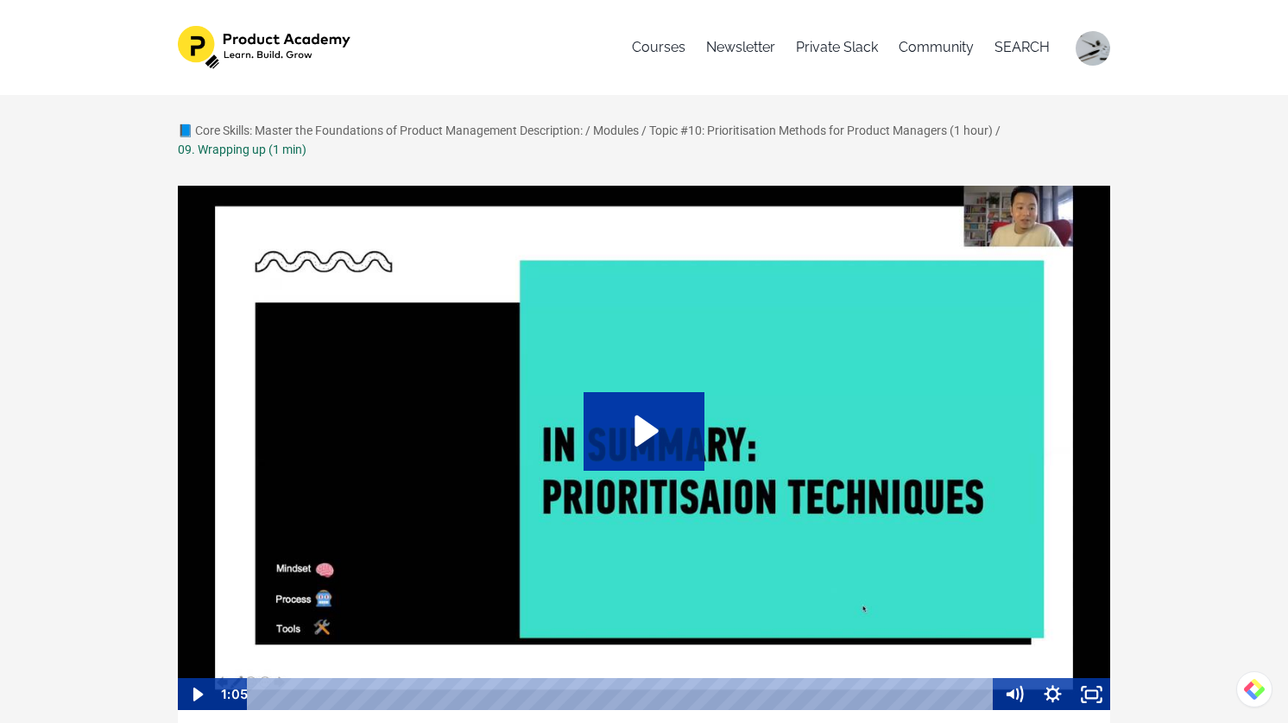
click at [688, 414] on icon "Play Video: sites/127338/video/nkSYSNZ7Tx1R7CZRt9Es_09._Wrapping_up.mp4" at bounding box center [645, 431] width 122 height 78
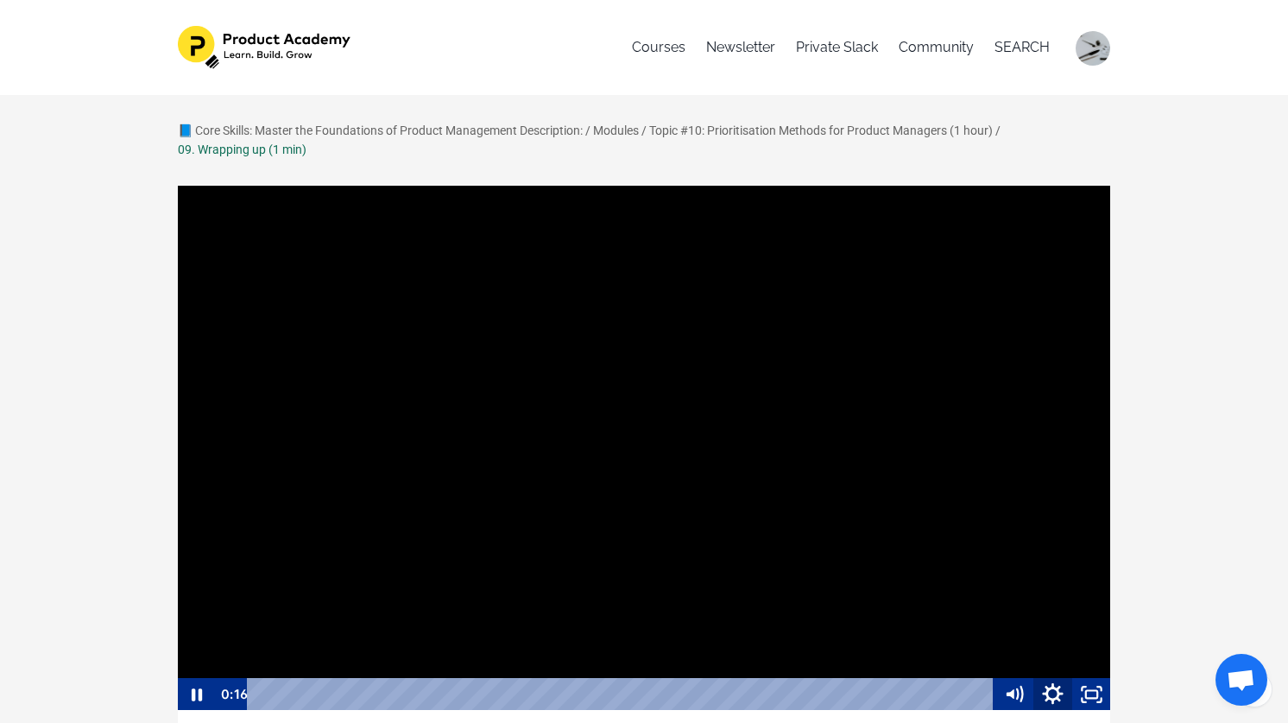
click at [1048, 691] on icon "Show settings menu" at bounding box center [1052, 693] width 21 height 21
click at [1054, 630] on span "1x" at bounding box center [1068, 628] width 68 height 33
click at [1029, 567] on label "1.5x" at bounding box center [1033, 563] width 155 height 34
click at [957, 547] on input "1.5x" at bounding box center [956, 546] width 1 height 1
radio input "true"
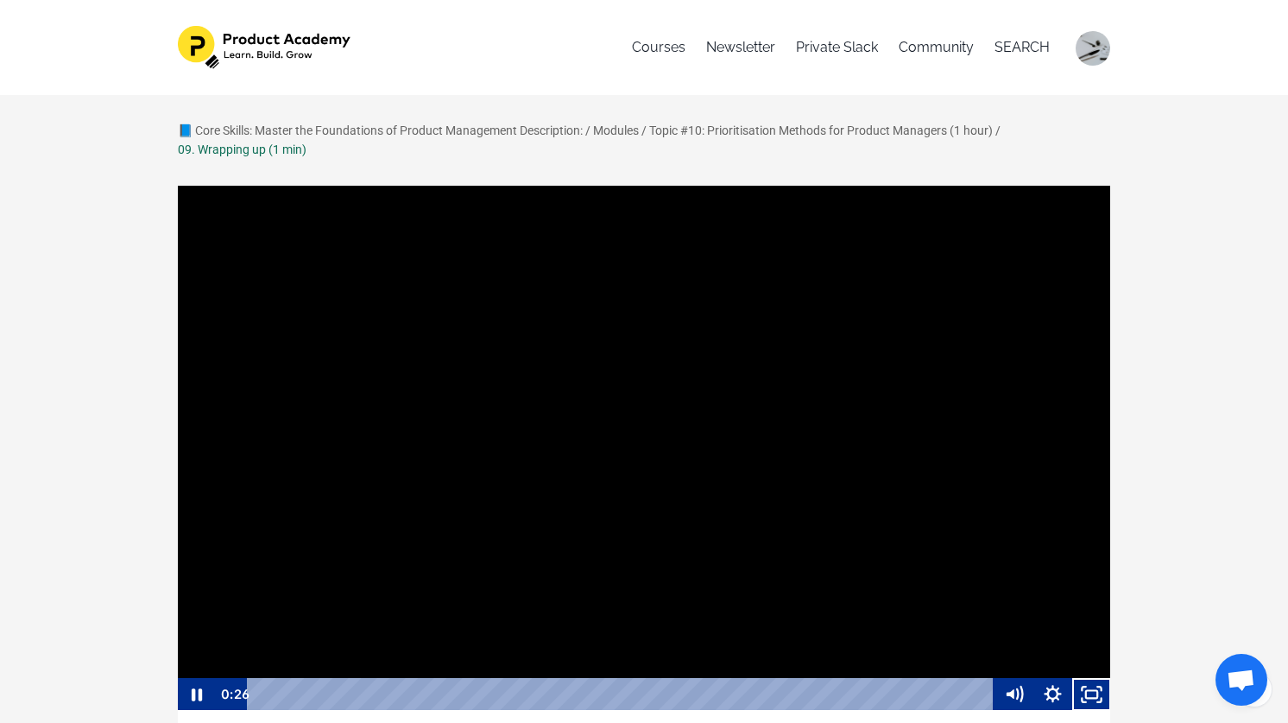
scroll to position [1, 0]
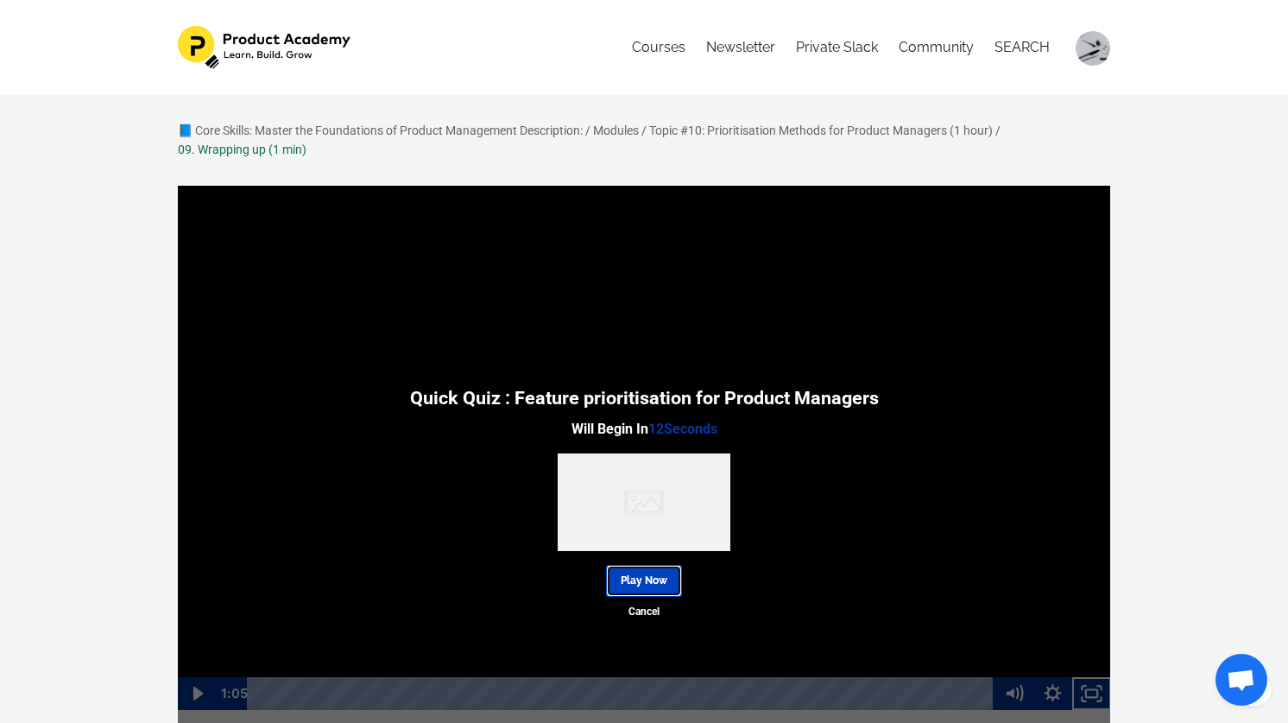
click at [665, 587] on link "Play Now" at bounding box center [644, 581] width 76 height 32
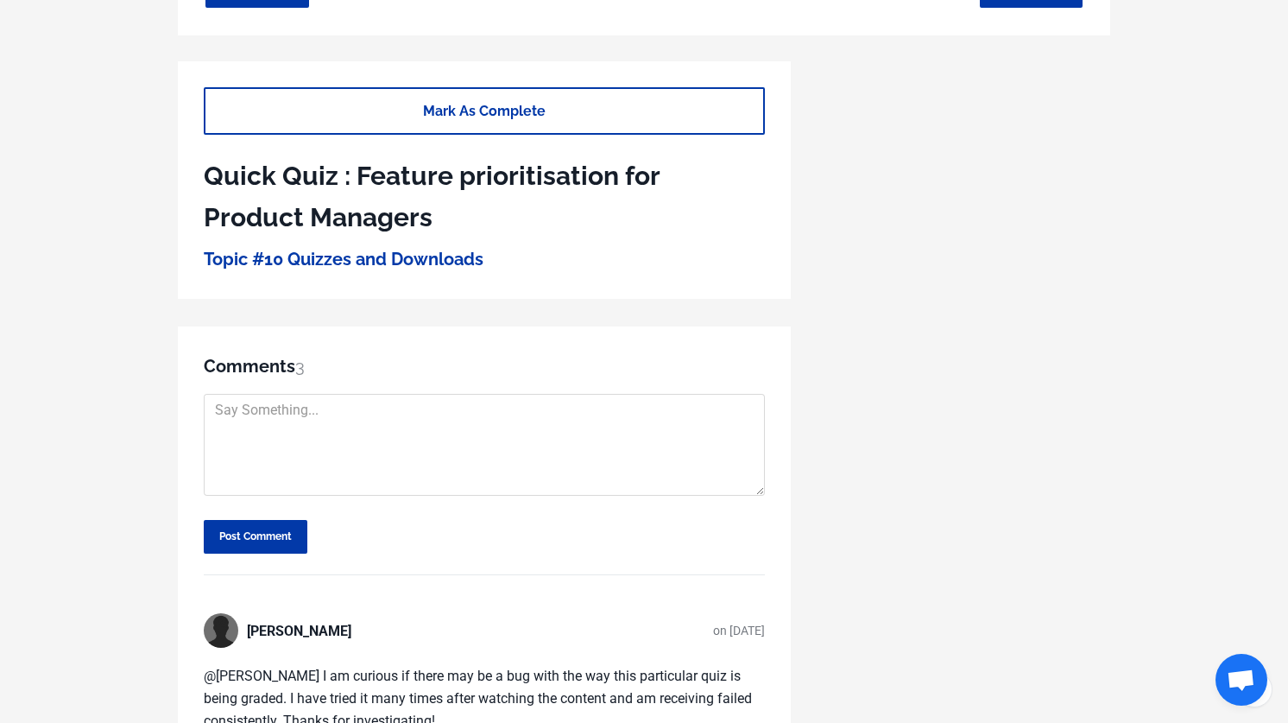
scroll to position [794, 0]
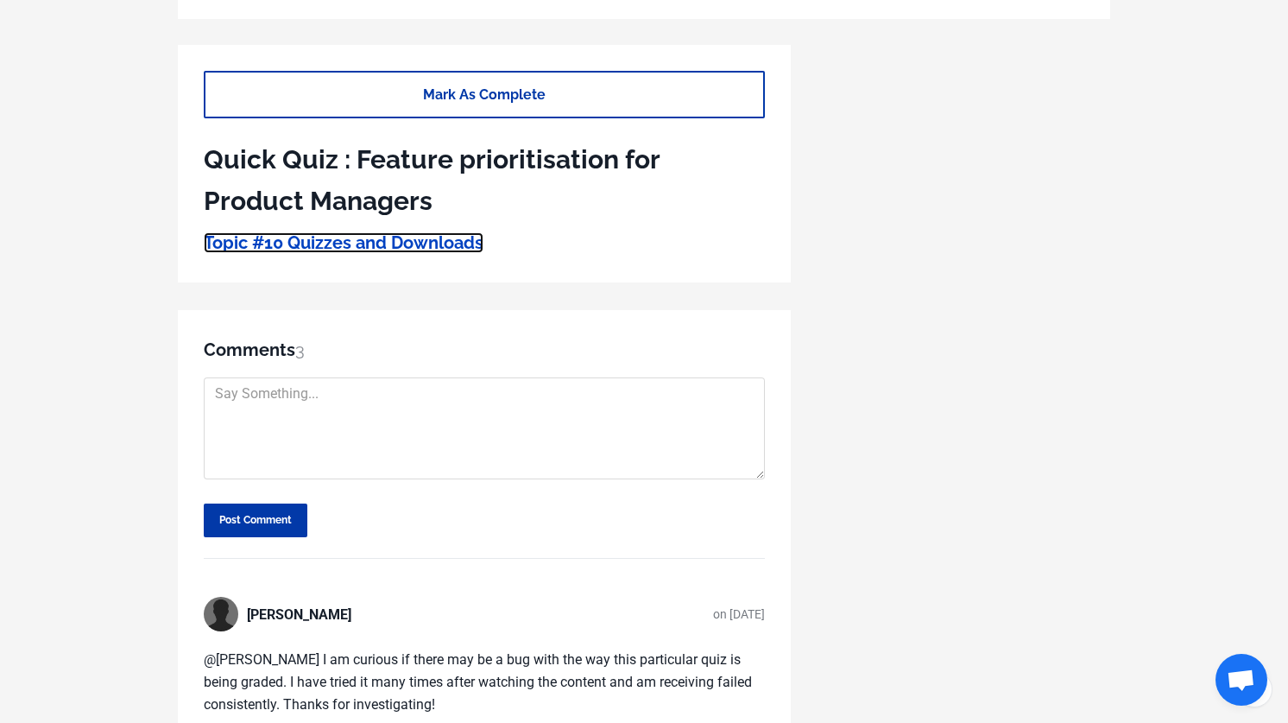
click at [436, 249] on link "Topic #10 Quizzes and Downloads" at bounding box center [344, 242] width 280 height 21
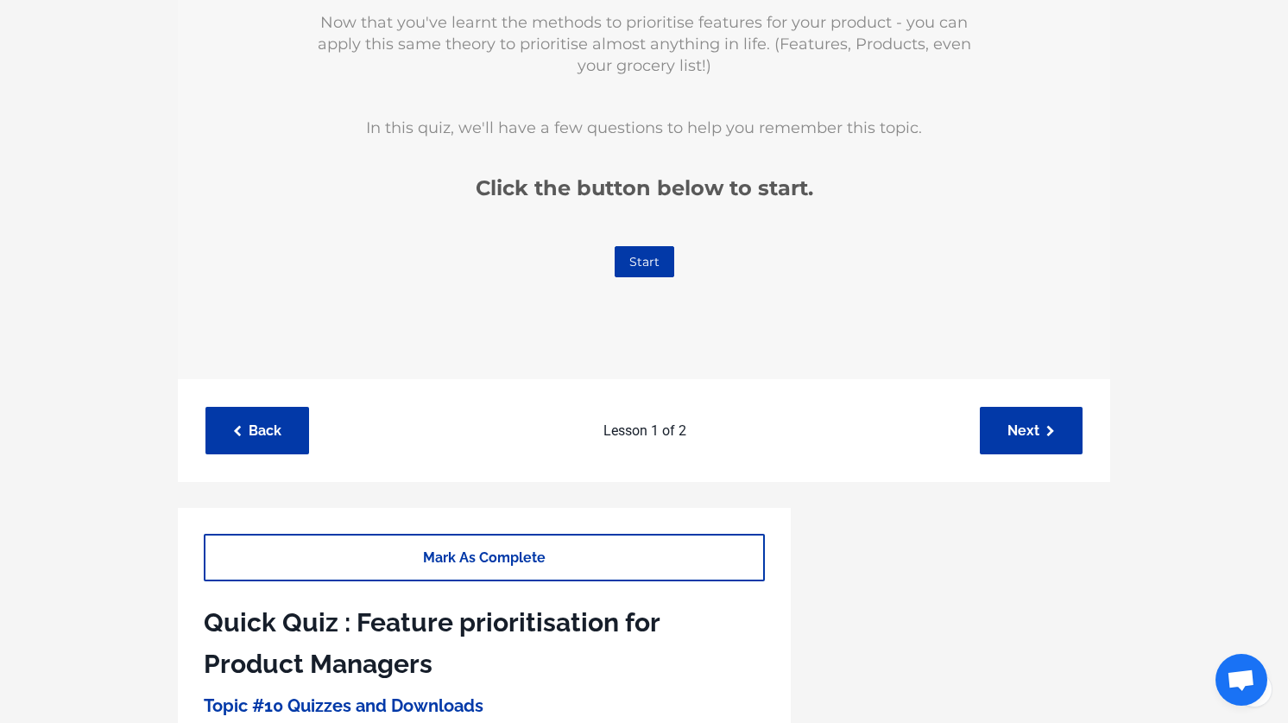
scroll to position [516, 0]
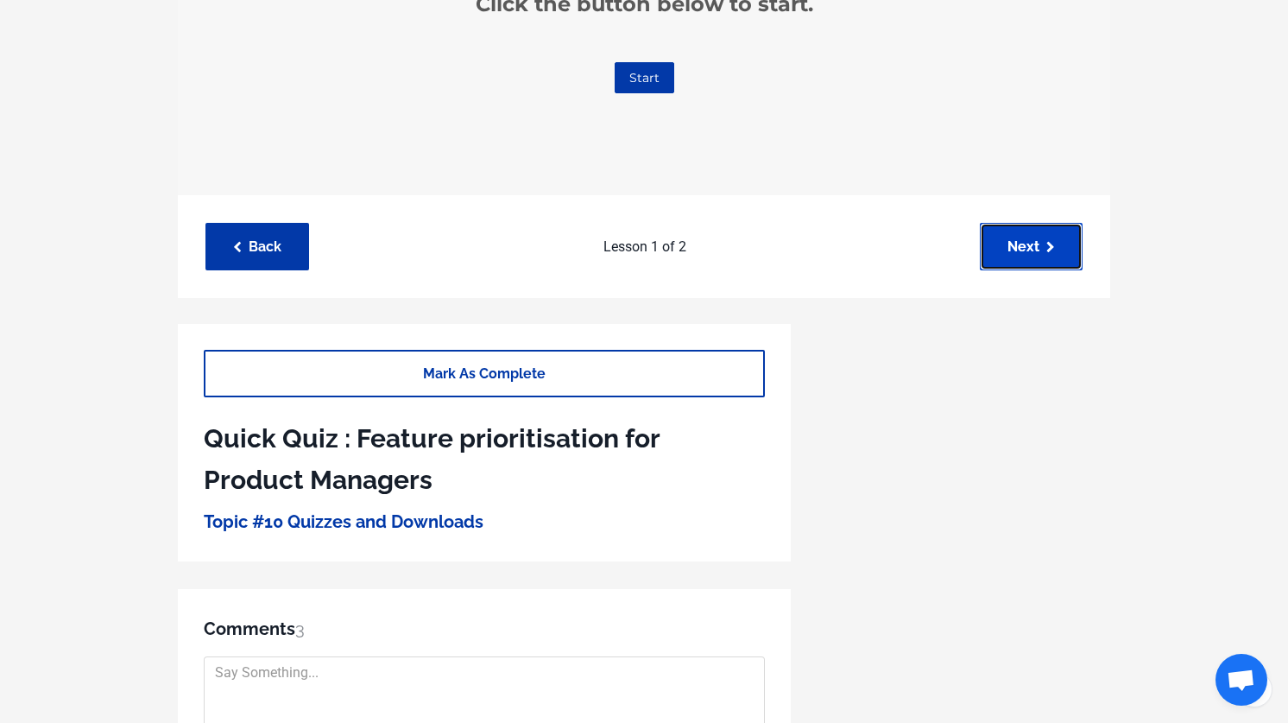
click at [1022, 254] on link "Next" at bounding box center [1031, 246] width 103 height 47
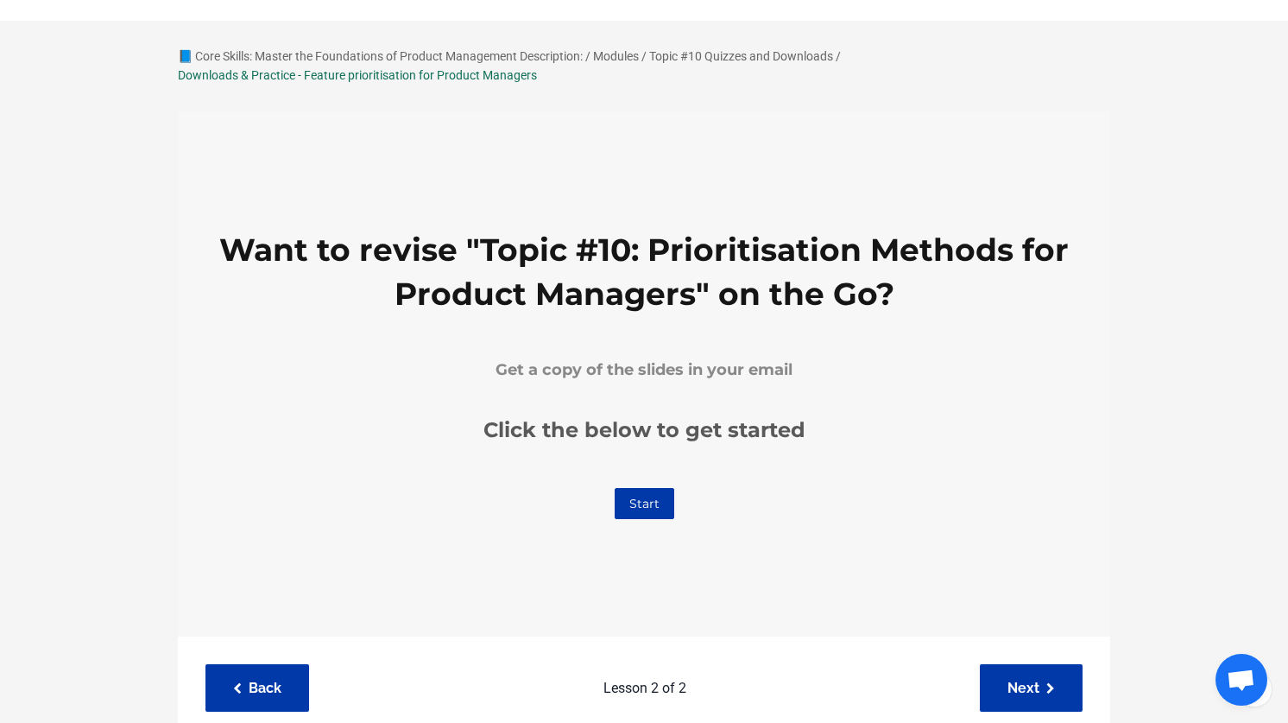
scroll to position [85, 0]
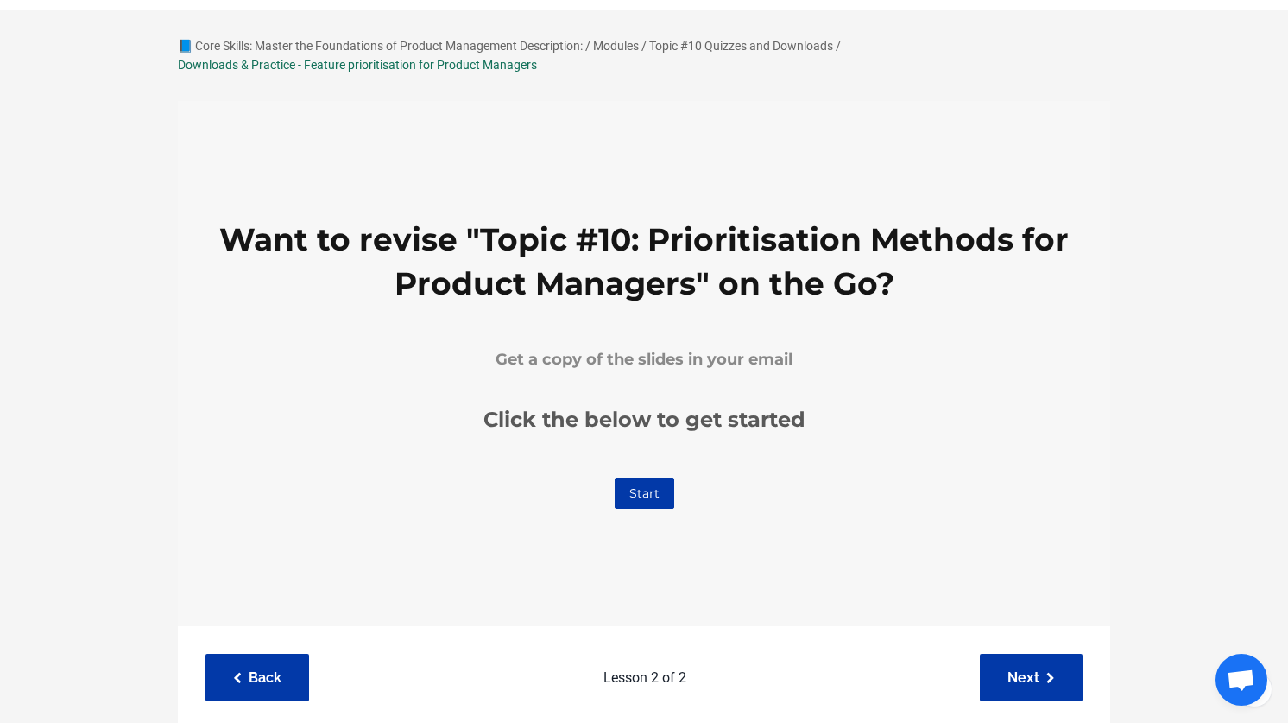
click at [655, 488] on link "Start" at bounding box center [645, 492] width 60 height 31
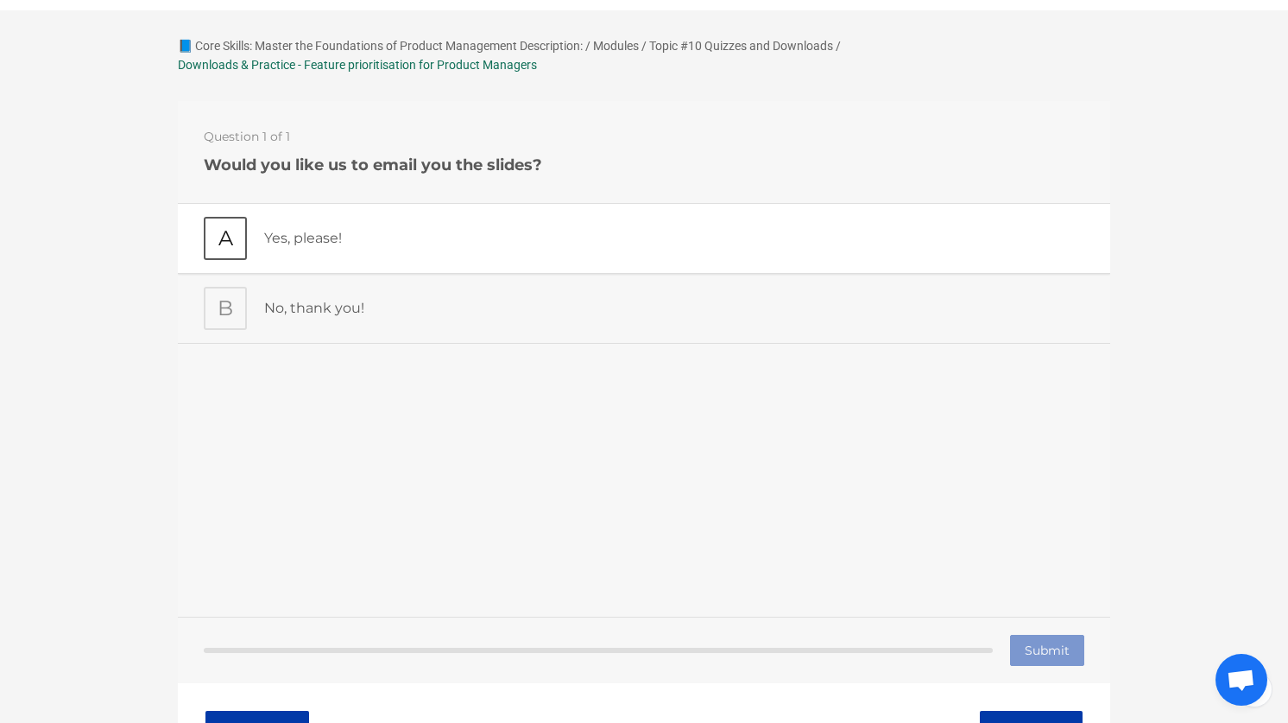
click at [711, 237] on p "Yes, please!" at bounding box center [674, 237] width 820 height 22
click at [1031, 644] on input "Submit" at bounding box center [1047, 649] width 74 height 31
type input "Submitting"
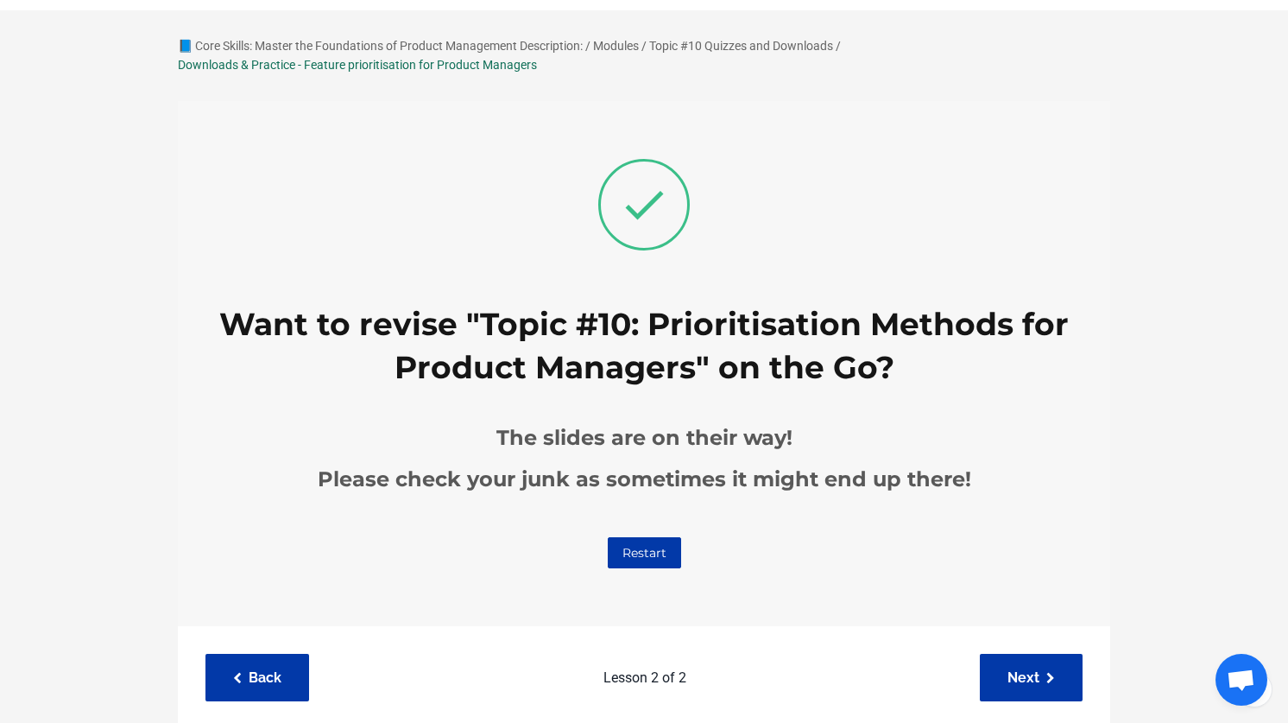
scroll to position [0, 0]
click at [1044, 670] on link "Next" at bounding box center [1031, 677] width 103 height 47
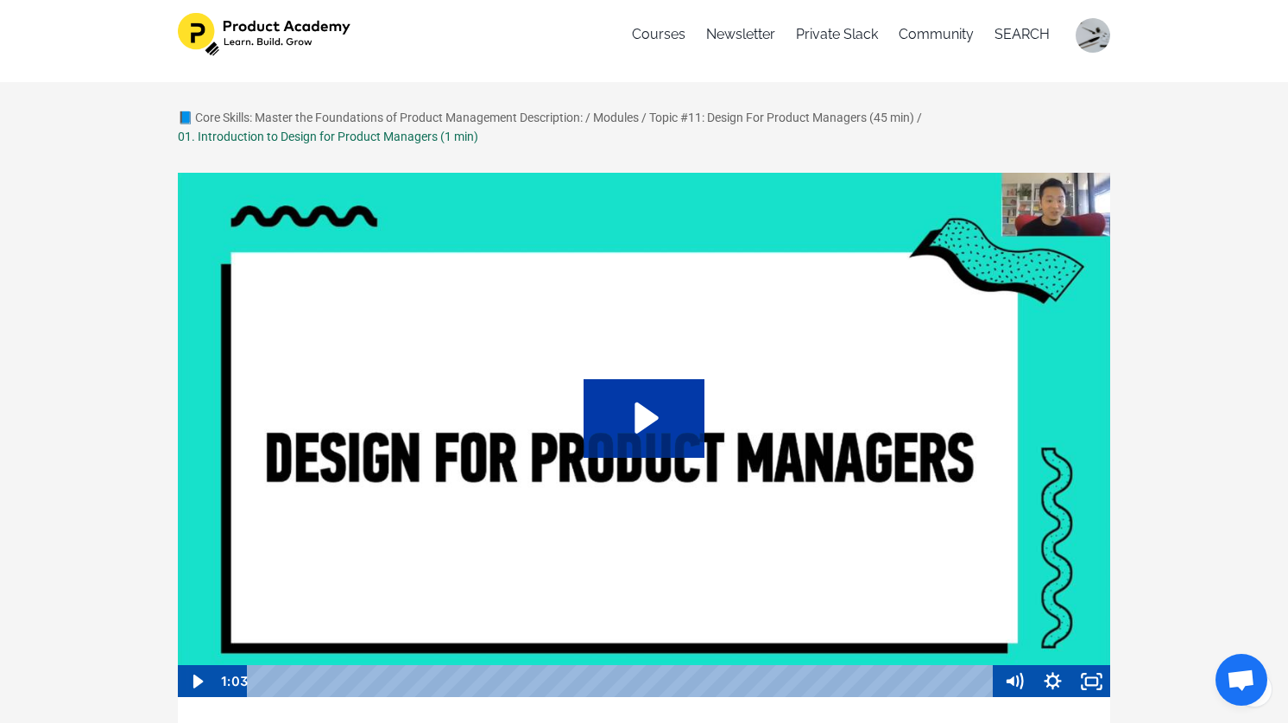
scroll to position [5, 0]
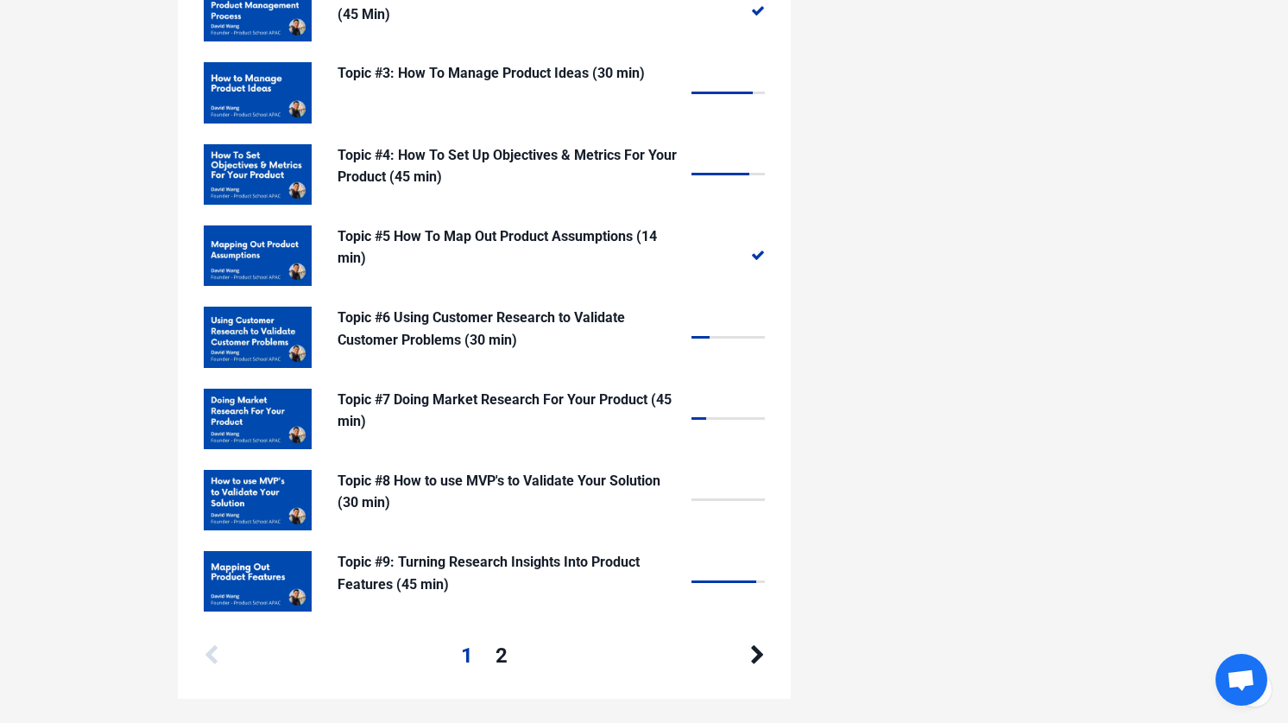
scroll to position [1668, 0]
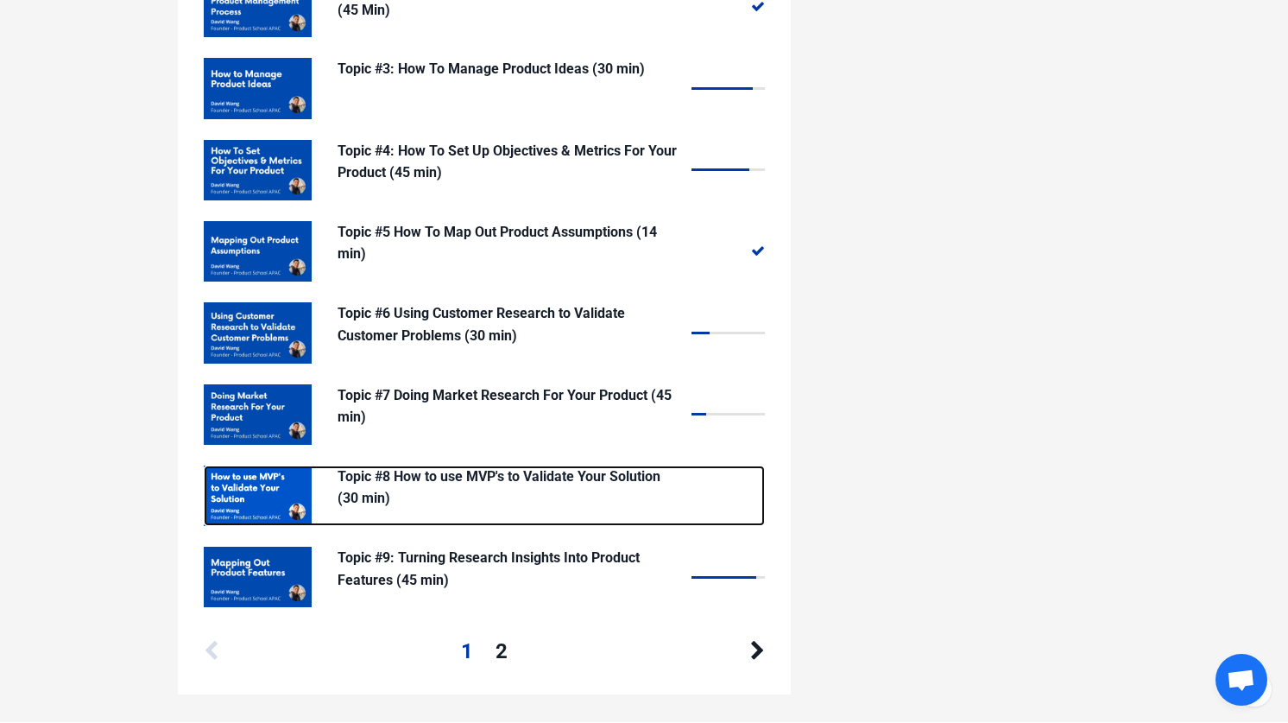
click at [398, 493] on p "Topic #8 How to use MVP's to Validate Your Solution (30 min)" at bounding box center [510, 487] width 345 height 44
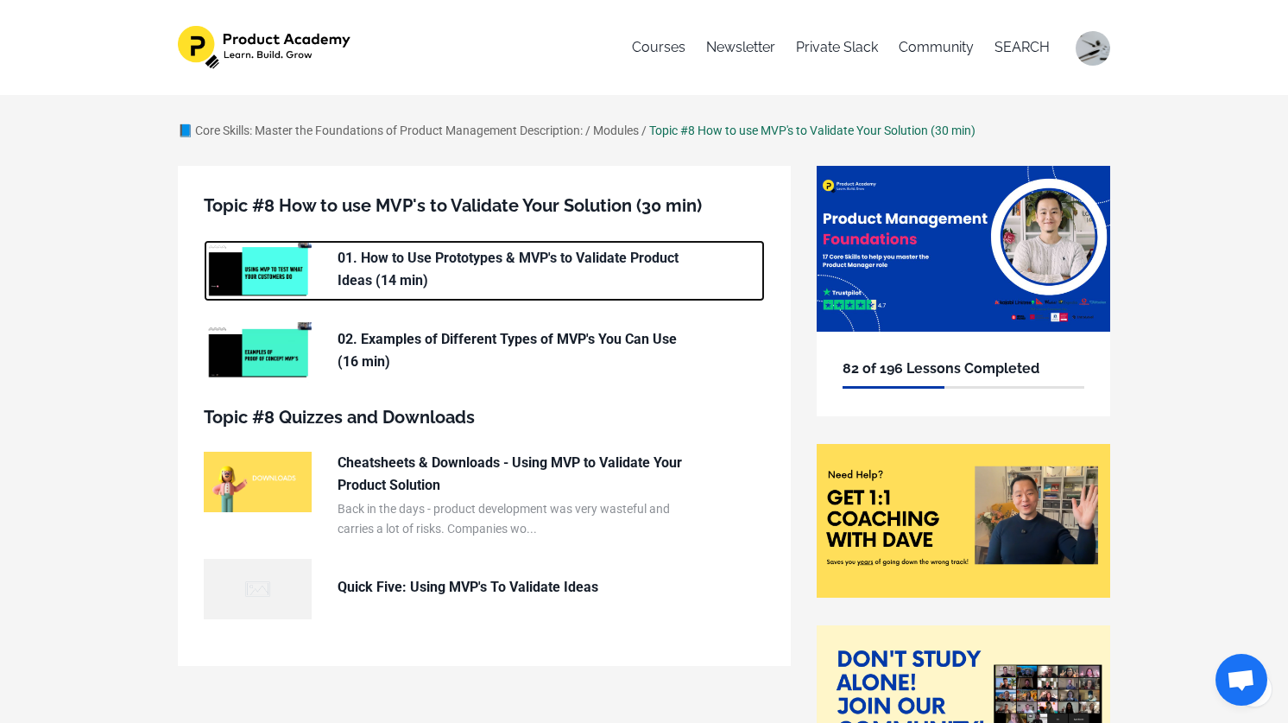
click at [263, 277] on img at bounding box center [258, 270] width 108 height 60
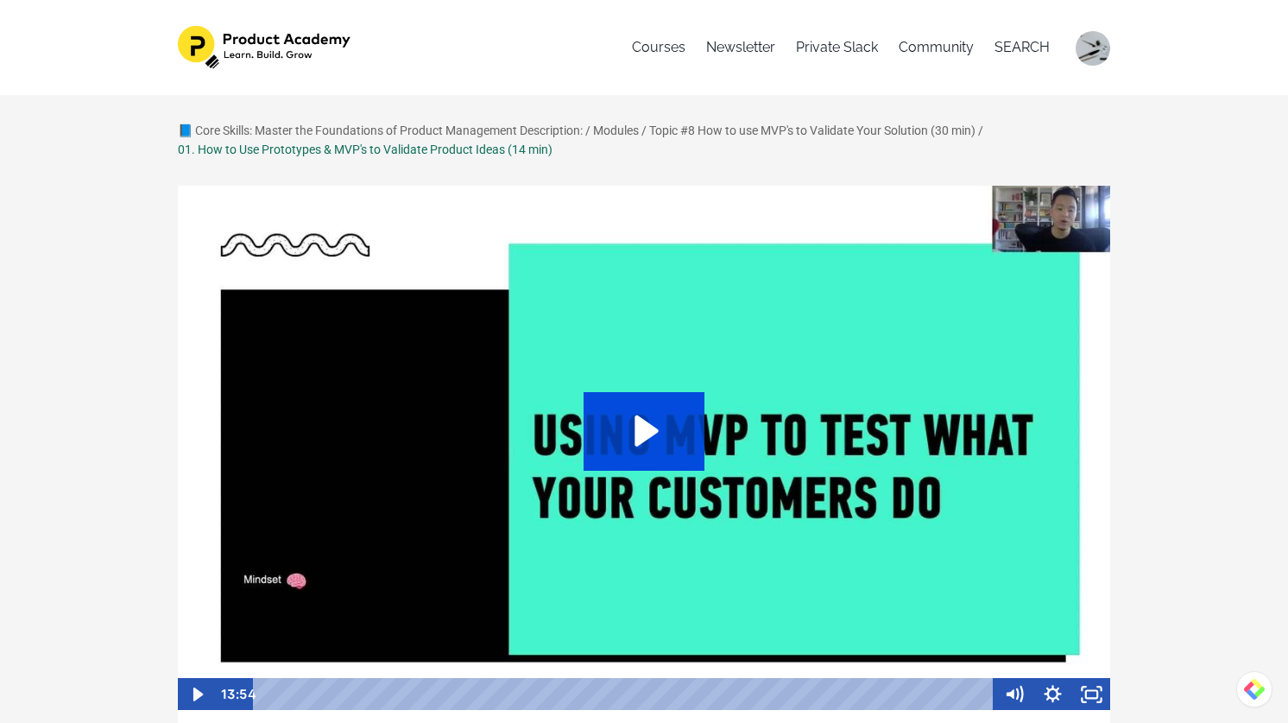
click at [615, 436] on icon "Play Video: /sites/127338/video/e8d8a866-784d-4470-8013-fabcbdb1a9a3.mp4" at bounding box center [645, 431] width 122 height 78
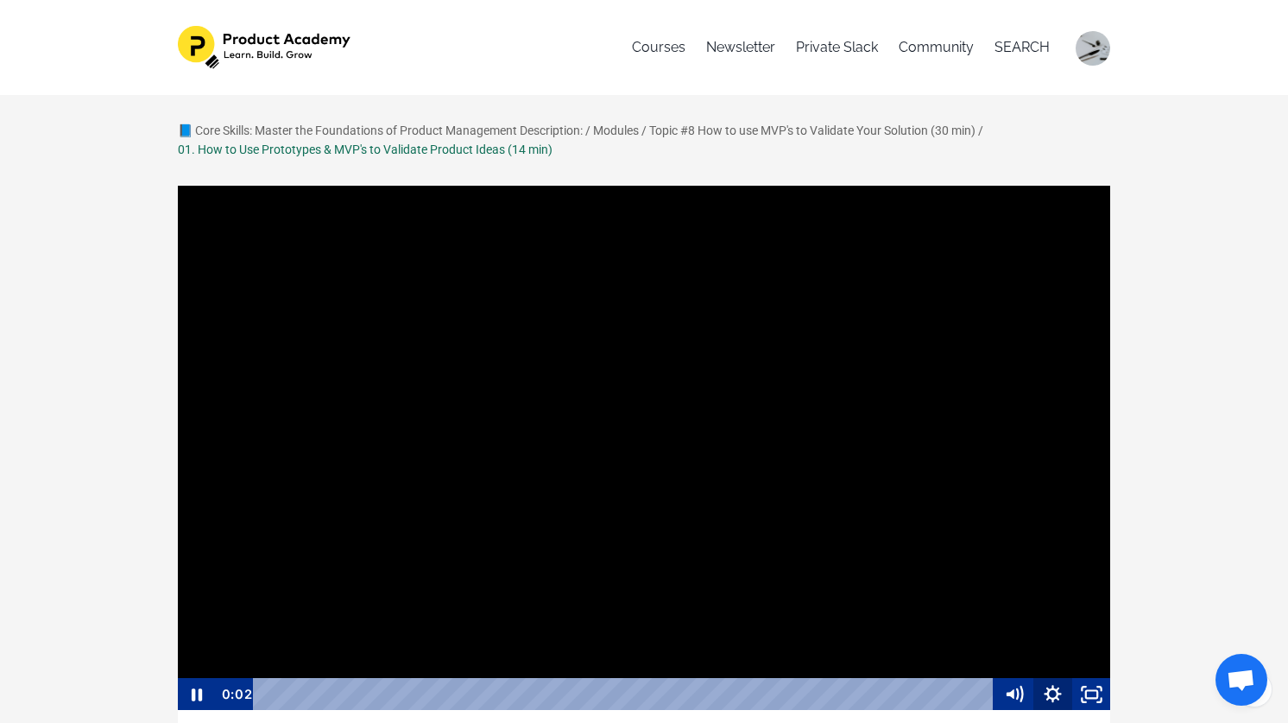
click at [1060, 689] on icon "Show settings menu" at bounding box center [1053, 694] width 39 height 33
click at [1049, 632] on span "1x" at bounding box center [1068, 628] width 68 height 33
click at [1022, 568] on label "1.5x" at bounding box center [1033, 563] width 155 height 34
click at [957, 547] on input "1.5x" at bounding box center [956, 546] width 1 height 1
radio input "true"
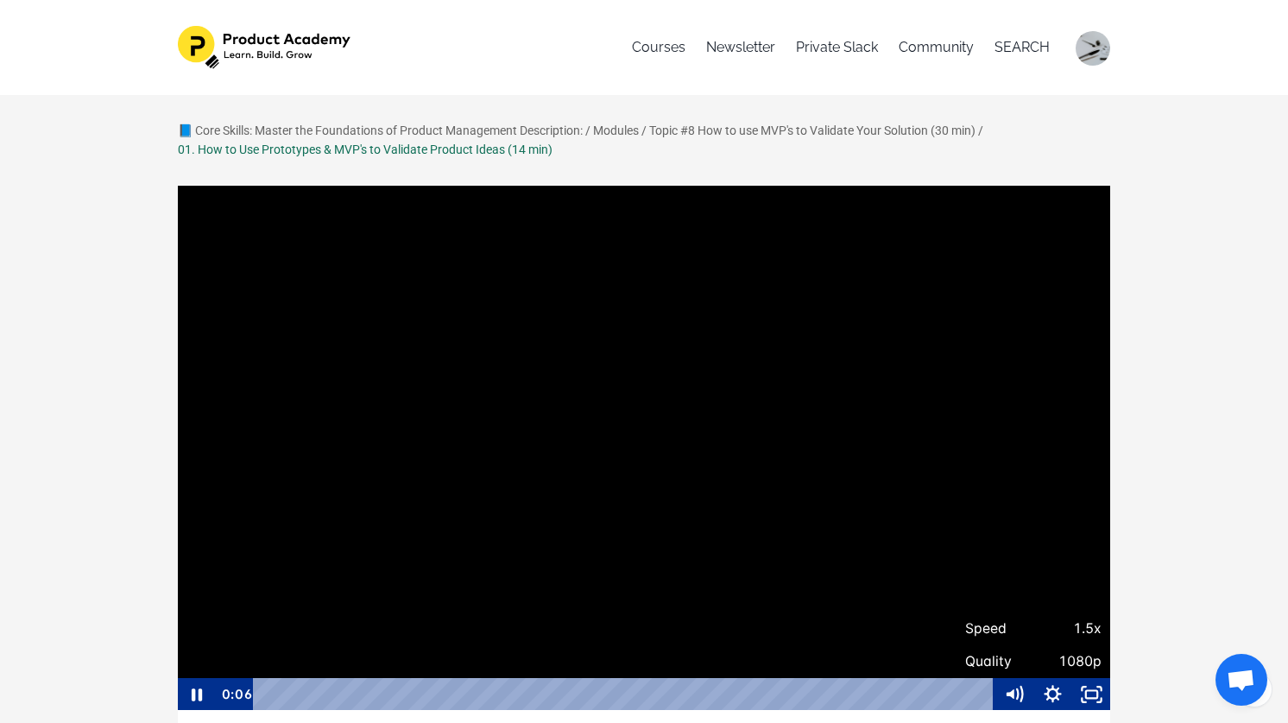
click at [394, 467] on div at bounding box center [644, 448] width 934 height 527
click at [538, 471] on div at bounding box center [644, 448] width 934 height 527
click at [602, 507] on div at bounding box center [644, 448] width 934 height 527
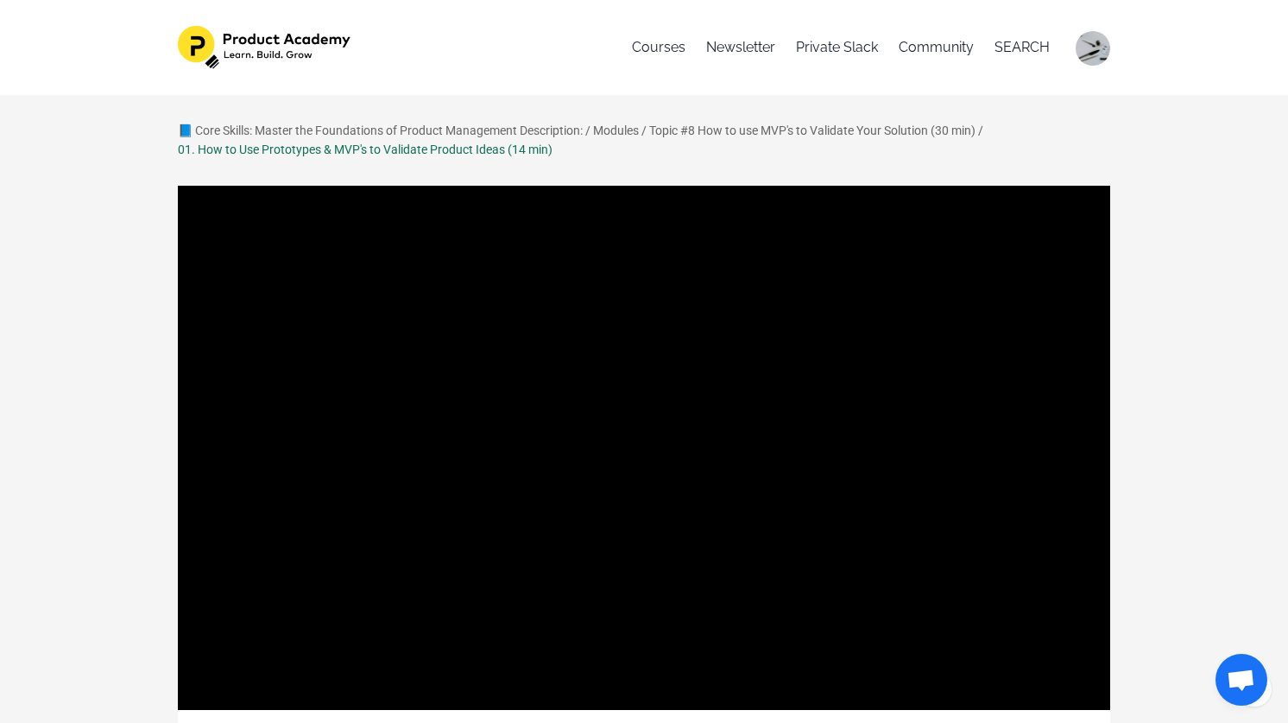
click at [602, 507] on div at bounding box center [644, 448] width 934 height 527
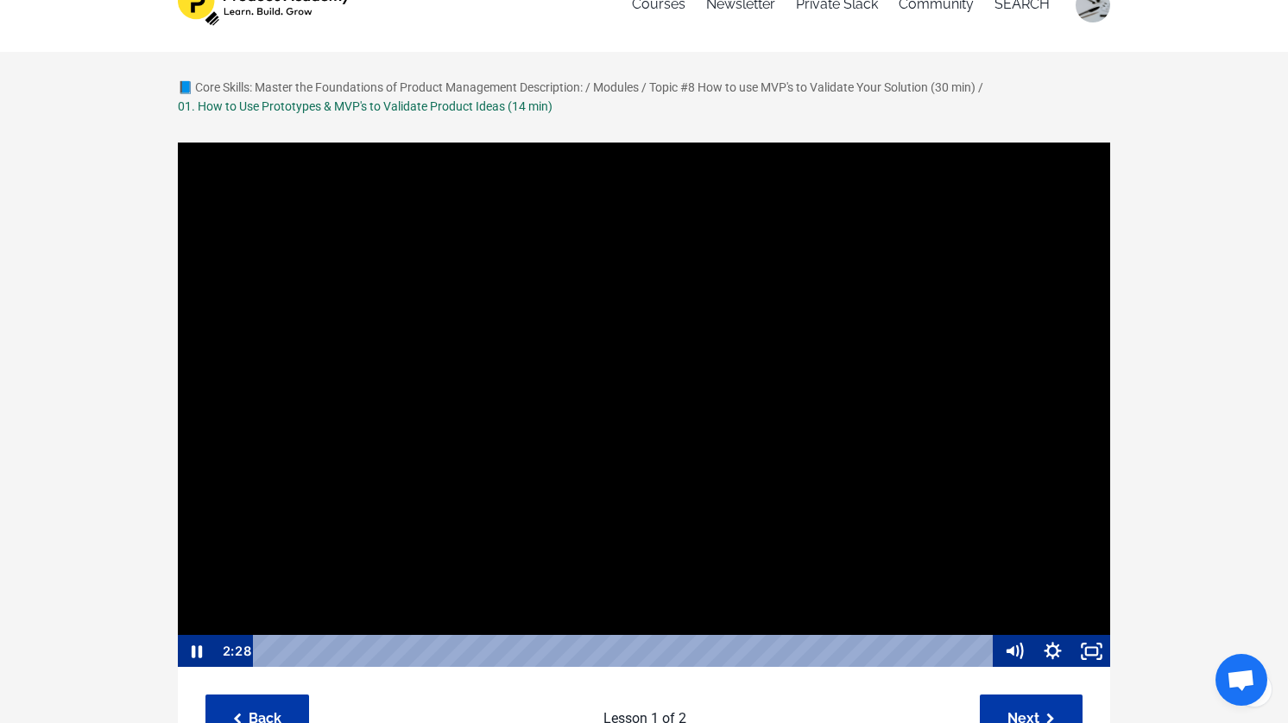
scroll to position [62, 0]
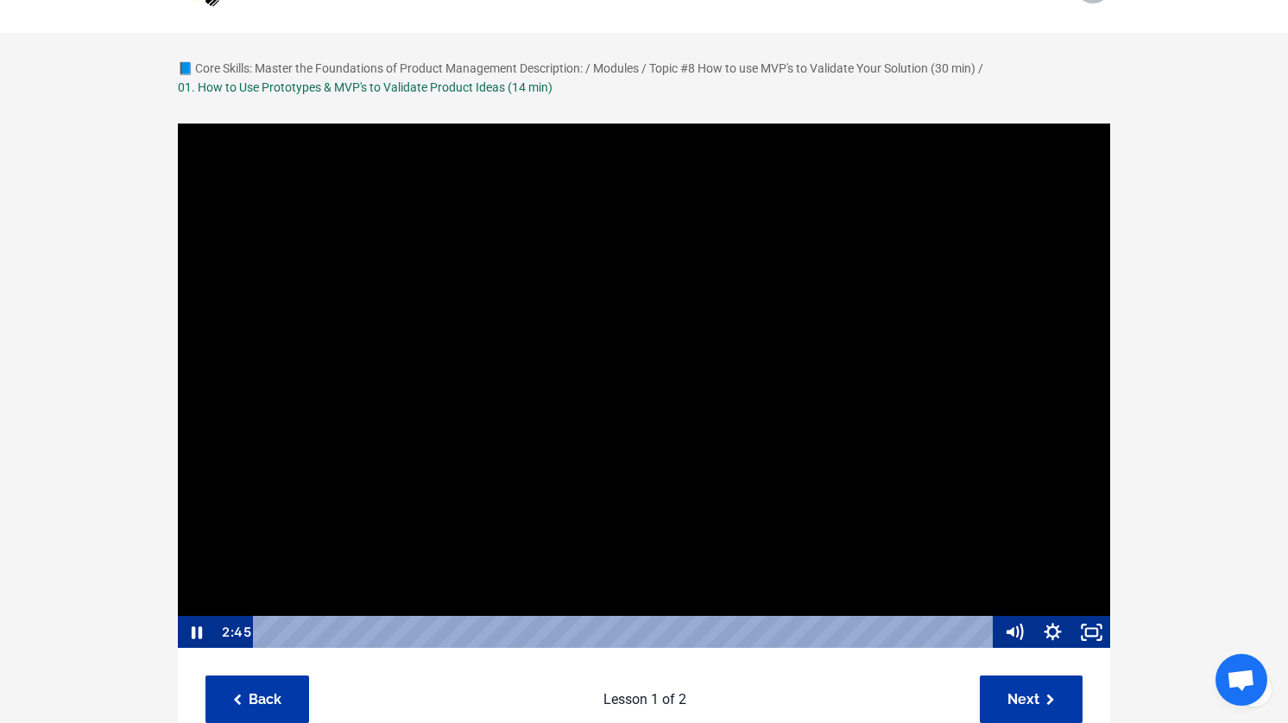
click at [673, 414] on div at bounding box center [644, 386] width 934 height 527
